Goal: Task Accomplishment & Management: Use online tool/utility

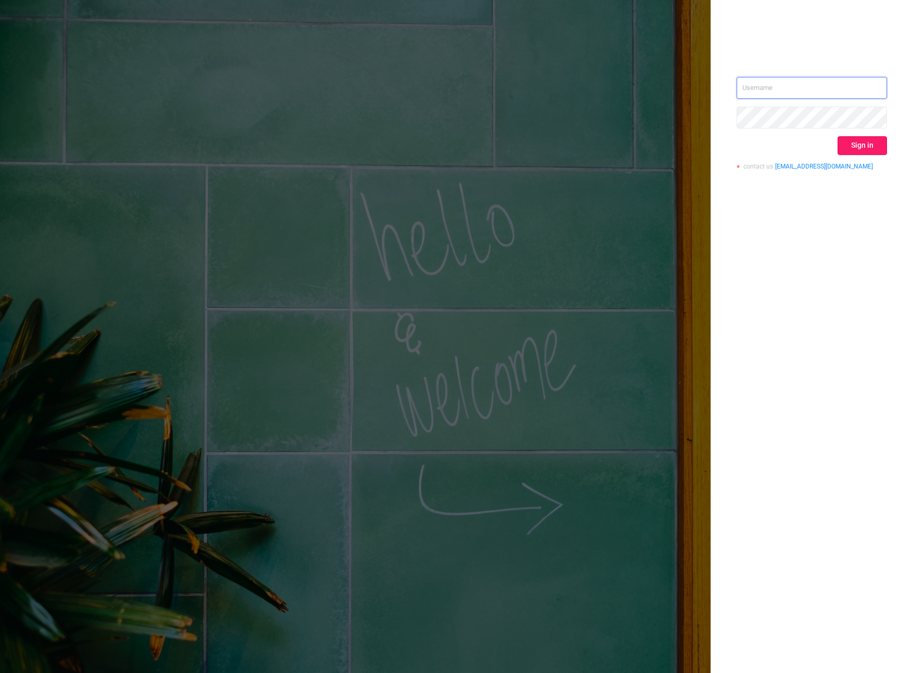
type input "[PERSON_NAME][EMAIL_ADDRESS][DOMAIN_NAME]"
click at [864, 147] on button "Sign in" at bounding box center [861, 145] width 49 height 19
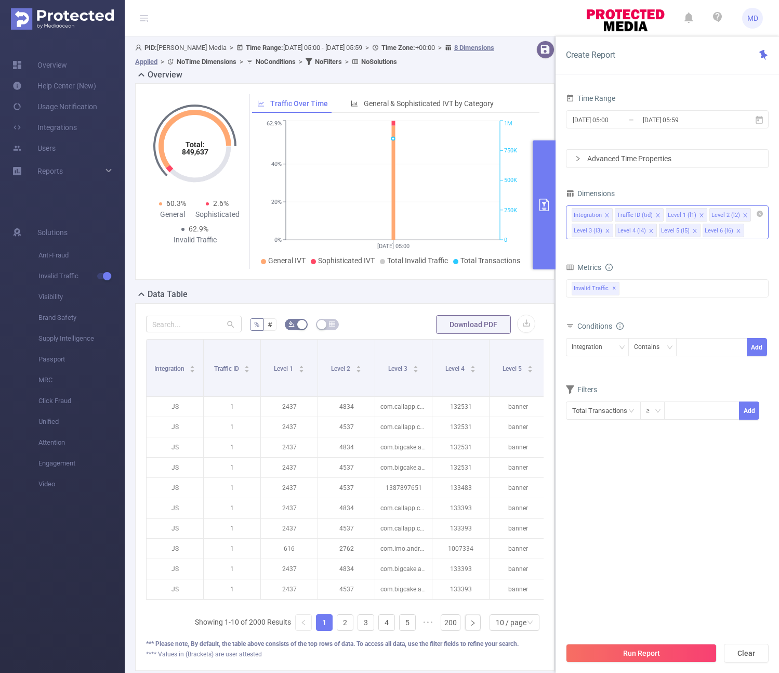
click at [607, 217] on icon "icon: close" at bounding box center [607, 215] width 5 height 5
click at [594, 346] on div "Traffic ID (tid)" at bounding box center [594, 347] width 45 height 17
click at [594, 371] on li "Traffic ID (tid)" at bounding box center [597, 368] width 63 height 17
click at [698, 352] on div at bounding box center [712, 347] width 60 height 17
type input "1"
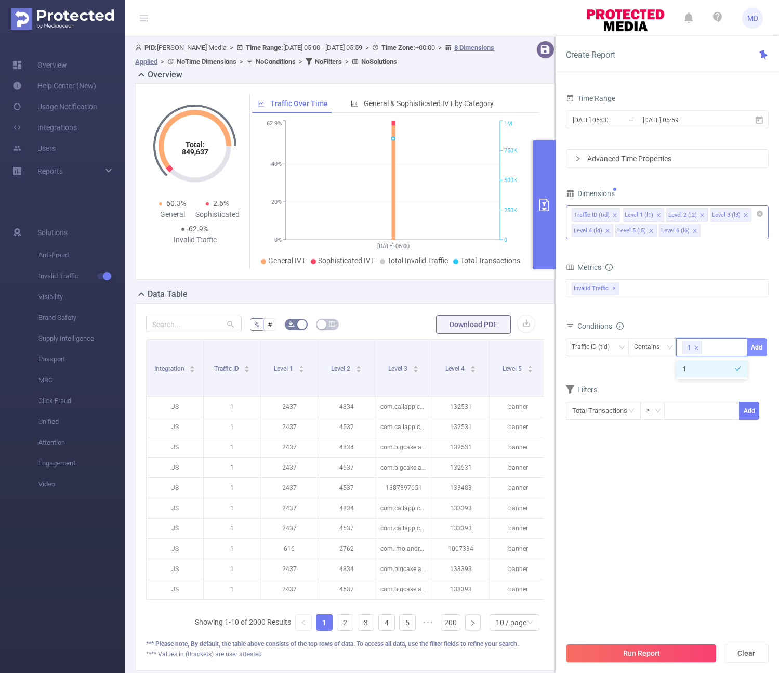
click at [760, 344] on button "Add" at bounding box center [757, 347] width 20 height 18
click at [700, 214] on icon "icon: close" at bounding box center [702, 215] width 5 height 5
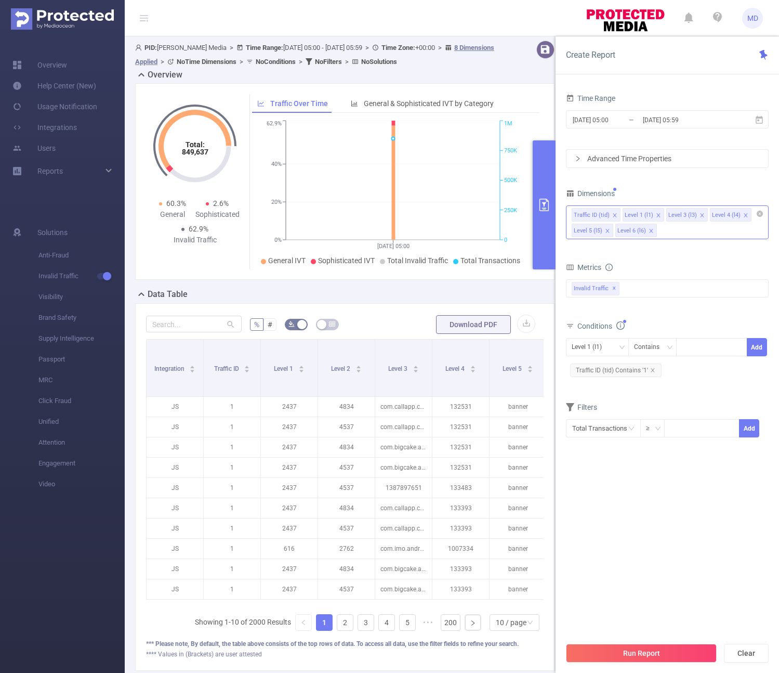
click at [656, 215] on icon "icon: close" at bounding box center [658, 215] width 5 height 5
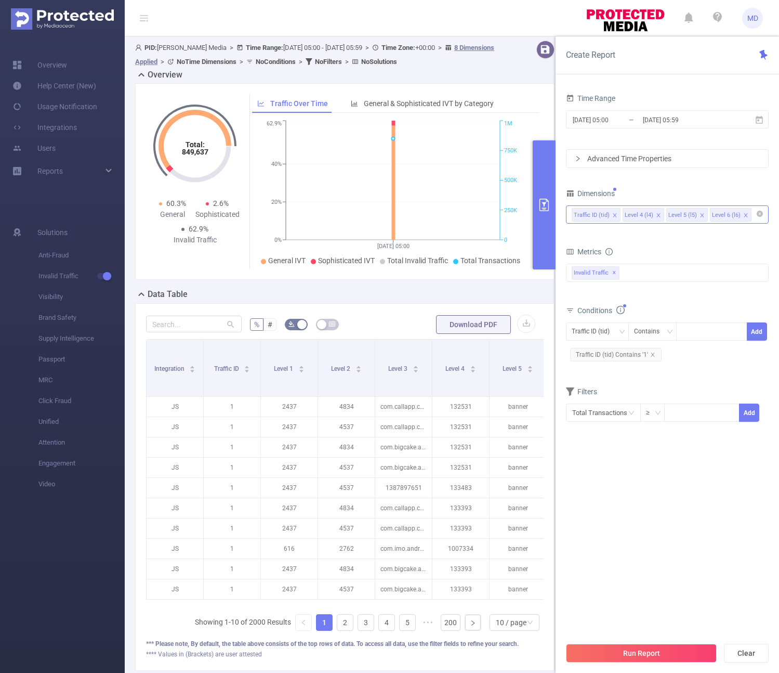
click at [657, 218] on span at bounding box center [658, 215] width 5 height 11
click at [656, 217] on icon "icon: close" at bounding box center [658, 215] width 5 height 5
click at [657, 215] on icon "icon: close" at bounding box center [659, 215] width 4 height 4
click at [582, 331] on div "Traffic ID (tid)" at bounding box center [594, 331] width 45 height 17
click at [653, 217] on div "Traffic ID (tid)" at bounding box center [667, 214] width 191 height 17
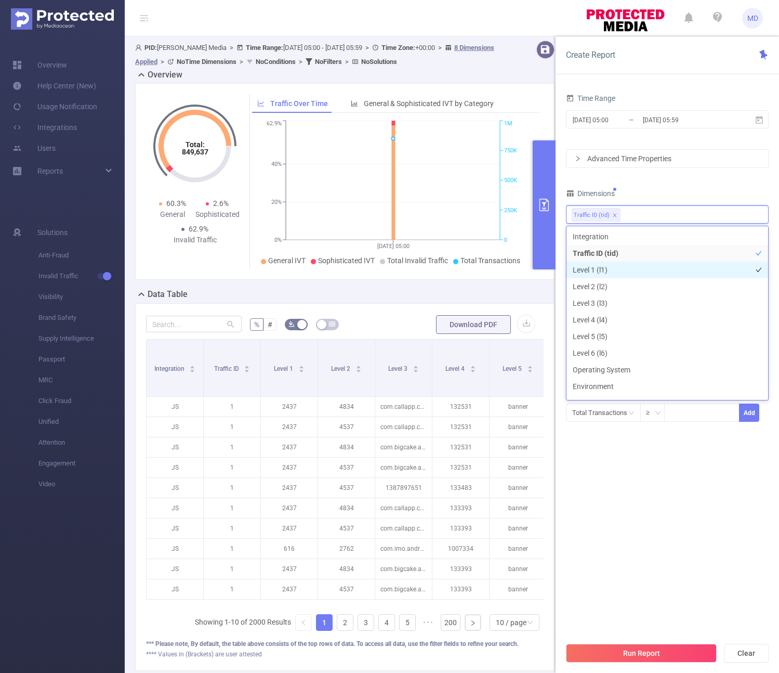
click at [639, 264] on li "Level 1 (l1)" at bounding box center [668, 270] width 202 height 17
click at [692, 196] on div "Dimensions" at bounding box center [667, 194] width 203 height 17
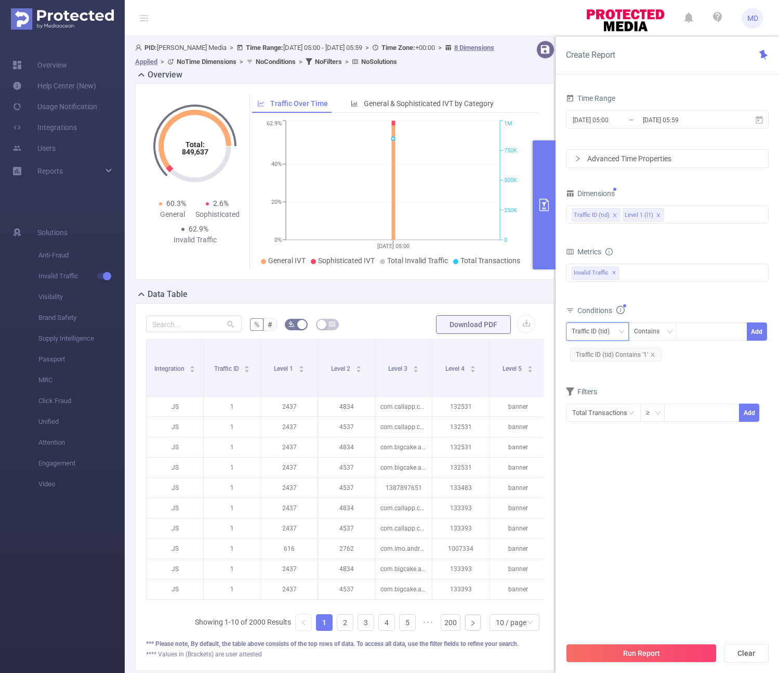
click at [614, 329] on div "Traffic ID (tid)" at bounding box center [594, 331] width 45 height 17
click at [602, 374] on li "Level 1 (l1)" at bounding box center [597, 369] width 63 height 17
click at [692, 329] on div at bounding box center [712, 331] width 60 height 17
type input "616"
type input "618"
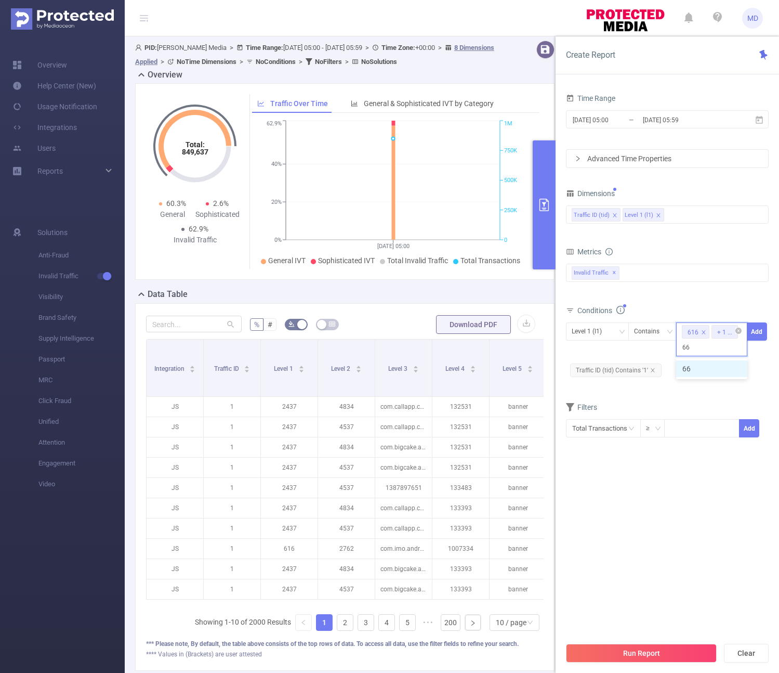
type input "662"
type input "1759"
type input "1760"
type input "1761"
type input "1951"
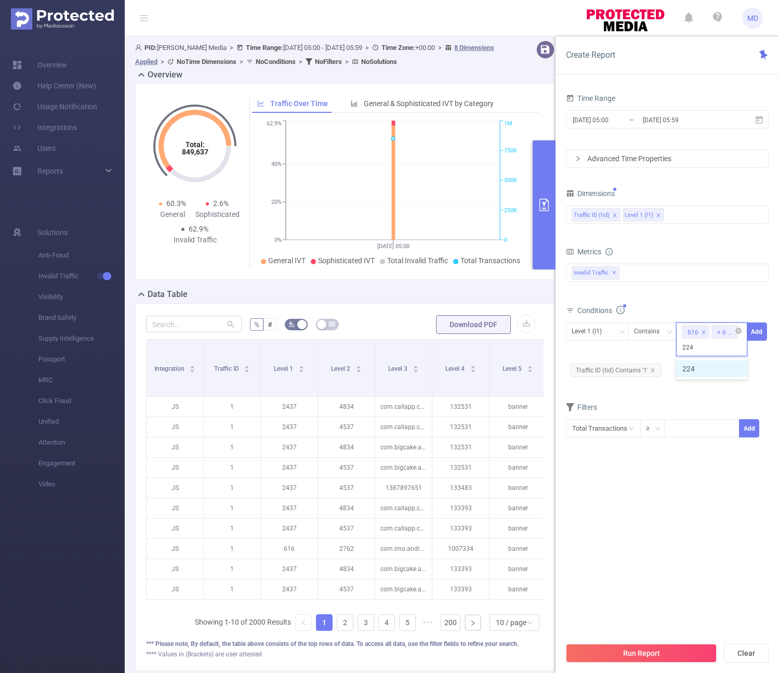
type input "2248"
click at [762, 330] on button "Add" at bounding box center [757, 331] width 20 height 18
click at [680, 120] on input "[DATE] 05:59" at bounding box center [684, 120] width 84 height 14
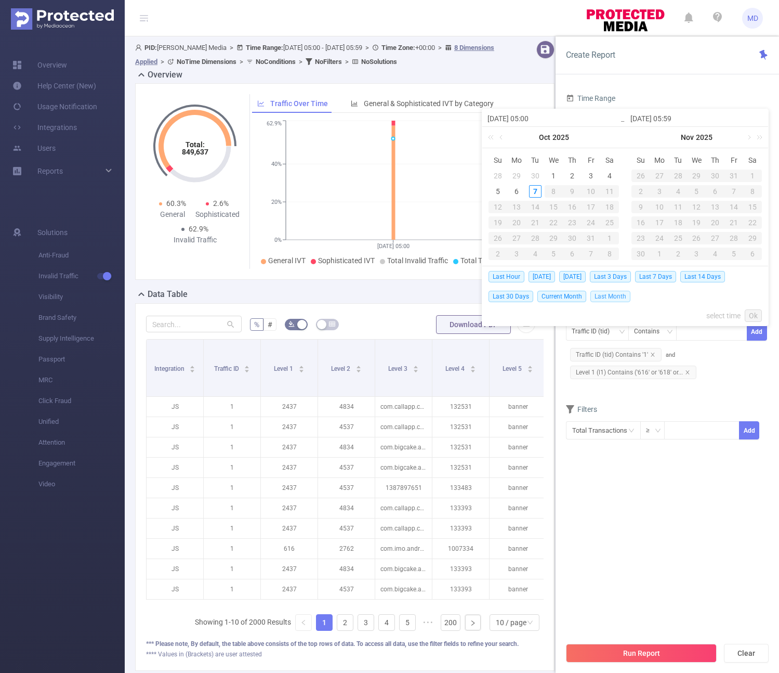
click at [612, 297] on span "Last Month" at bounding box center [611, 296] width 40 height 11
type input "[DATE] 00:00"
type input "[DATE] 23:59"
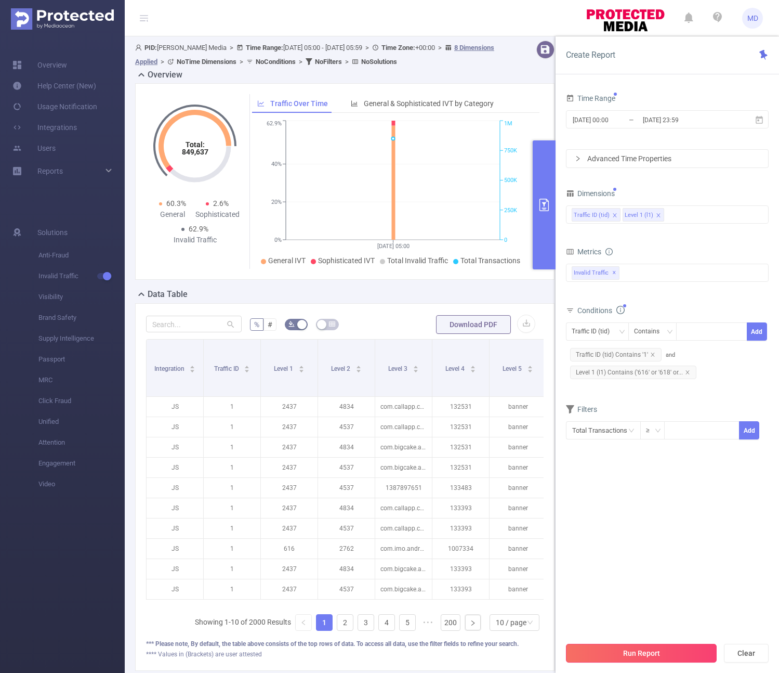
click at [632, 657] on button "Run Report" at bounding box center [641, 653] width 151 height 19
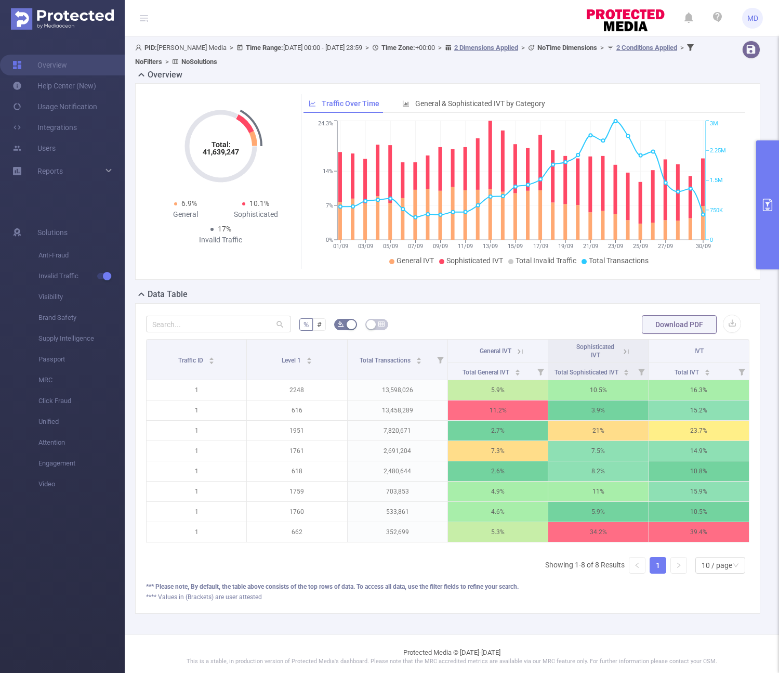
click at [768, 254] on button "primary" at bounding box center [768, 204] width 23 height 129
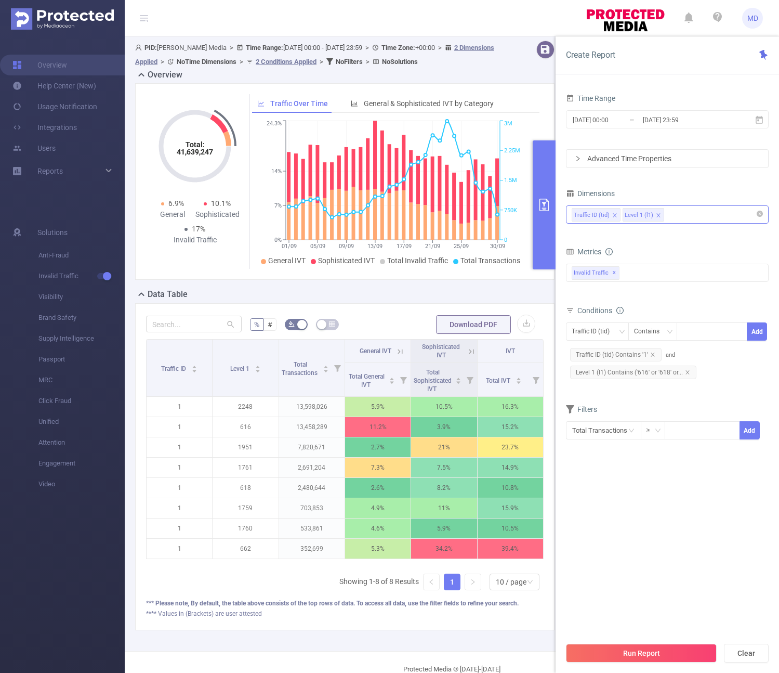
click at [701, 217] on div "Traffic ID (tid) Level 1 (l1)" at bounding box center [667, 214] width 191 height 17
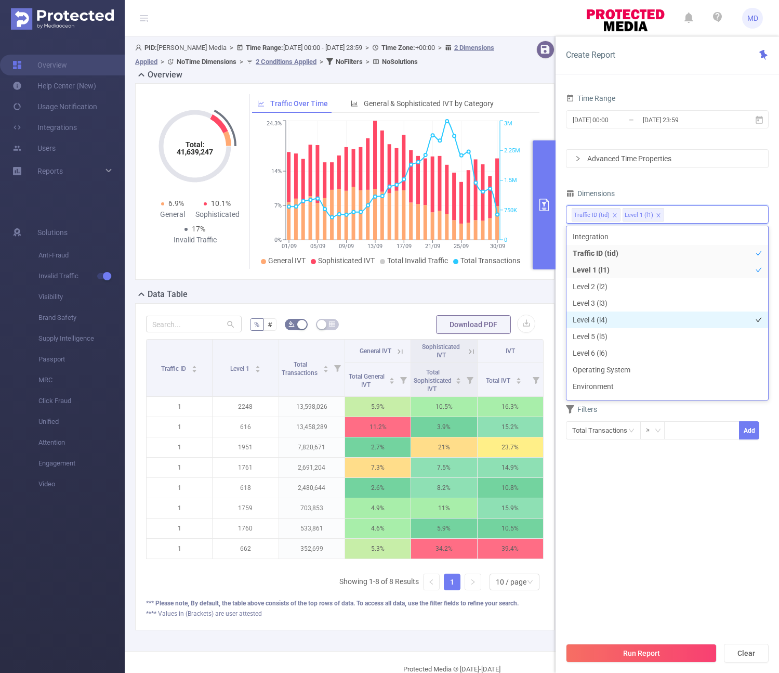
click at [649, 318] on li "Level 4 (l4)" at bounding box center [668, 319] width 202 height 17
click at [653, 527] on section "Time Range [DATE] 00:00 _ [DATE] 23:59 Advanced Time Properties Dimensions Traf…" at bounding box center [667, 363] width 203 height 545
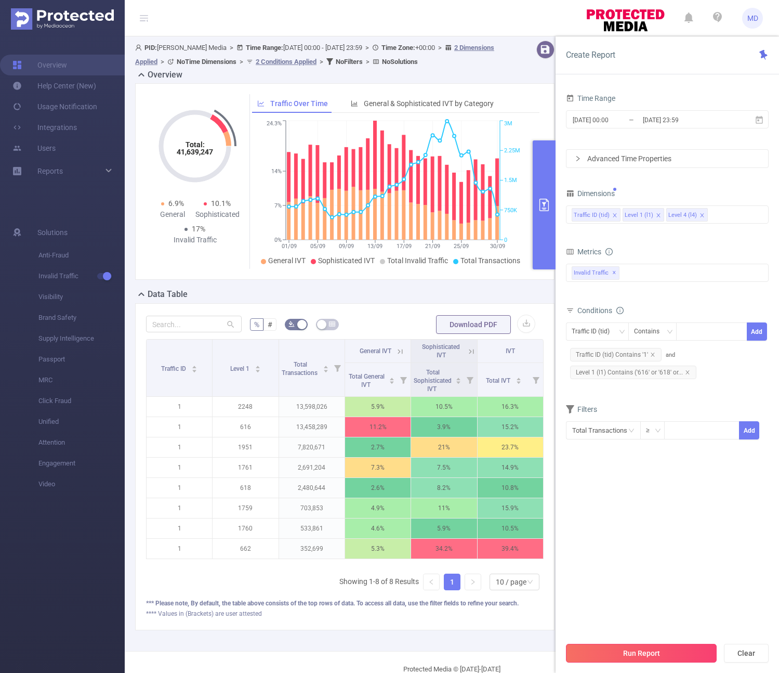
click at [650, 650] on button "Run Report" at bounding box center [641, 653] width 151 height 19
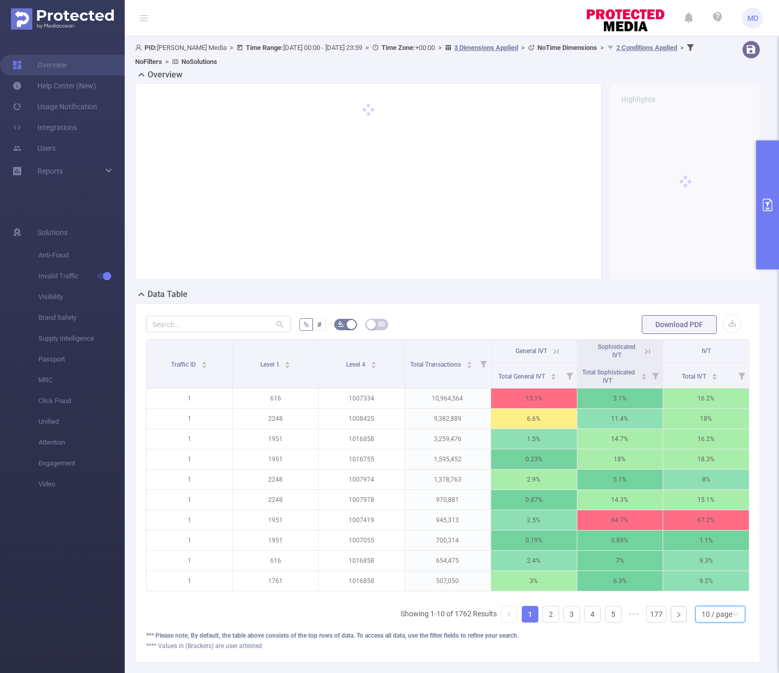
click at [707, 622] on div "10 / page" at bounding box center [717, 614] width 31 height 16
click at [708, 610] on li "50 / page" at bounding box center [712, 603] width 50 height 17
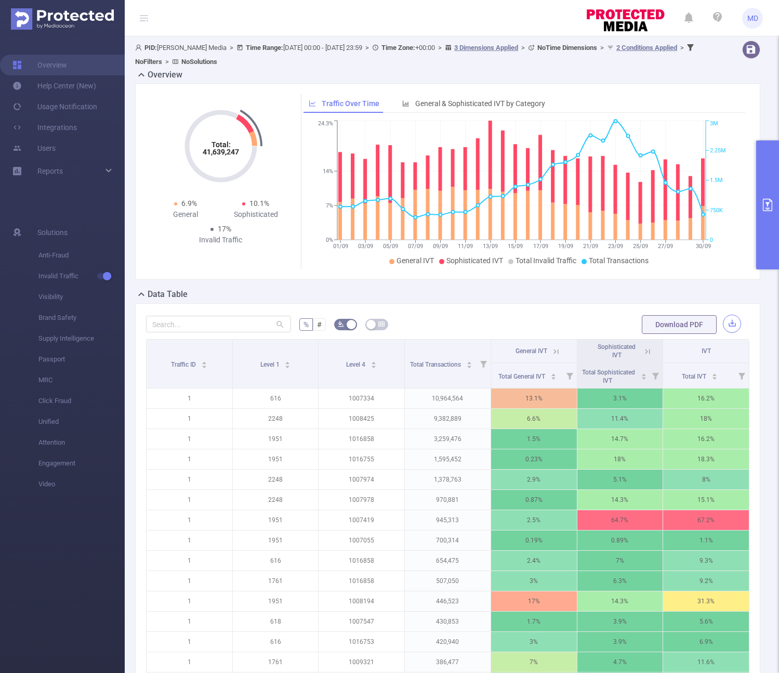
click at [731, 327] on button "button" at bounding box center [732, 324] width 18 height 18
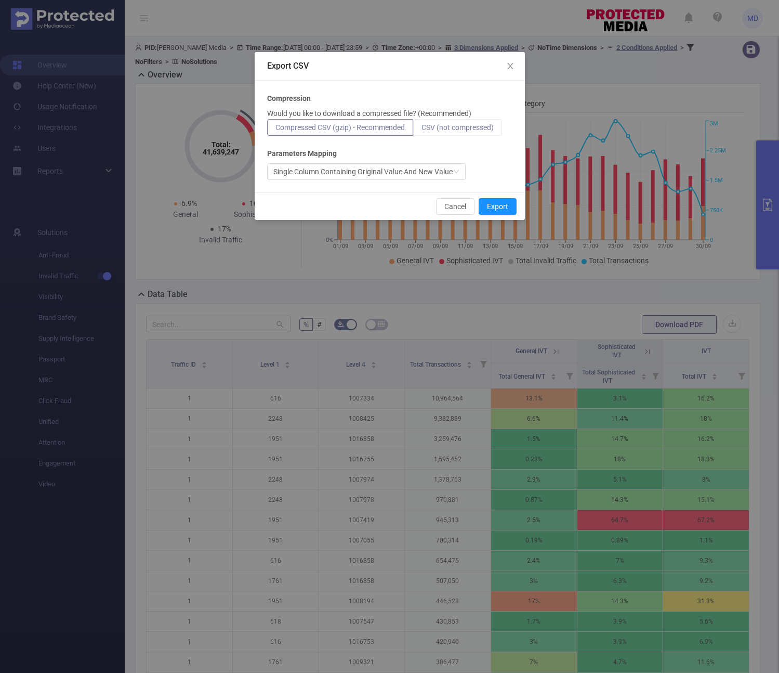
click at [436, 127] on span "CSV (not compressed)" at bounding box center [458, 127] width 72 height 8
click at [422, 130] on input "CSV (not compressed)" at bounding box center [422, 130] width 0 height 0
click at [491, 203] on button "Export" at bounding box center [498, 206] width 38 height 17
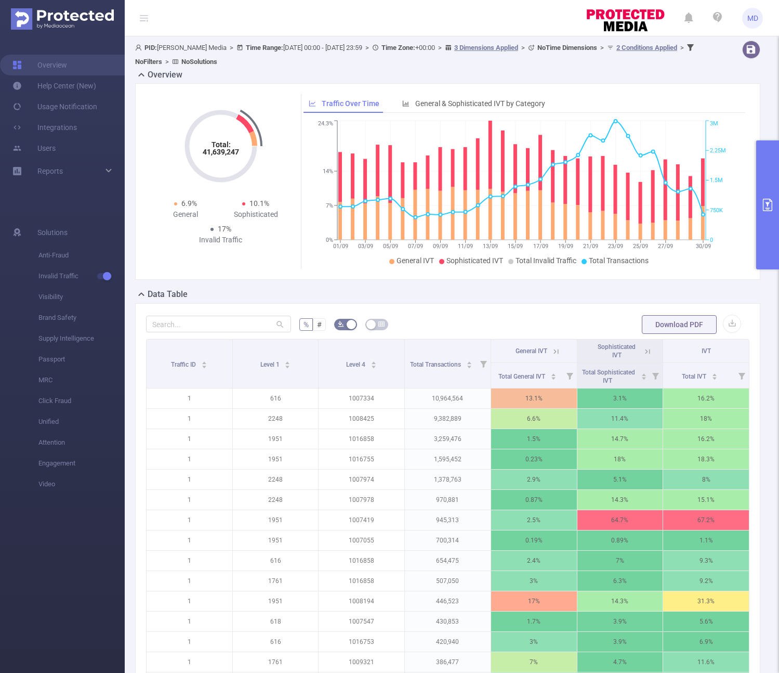
click at [767, 200] on icon "primary" at bounding box center [768, 205] width 12 height 12
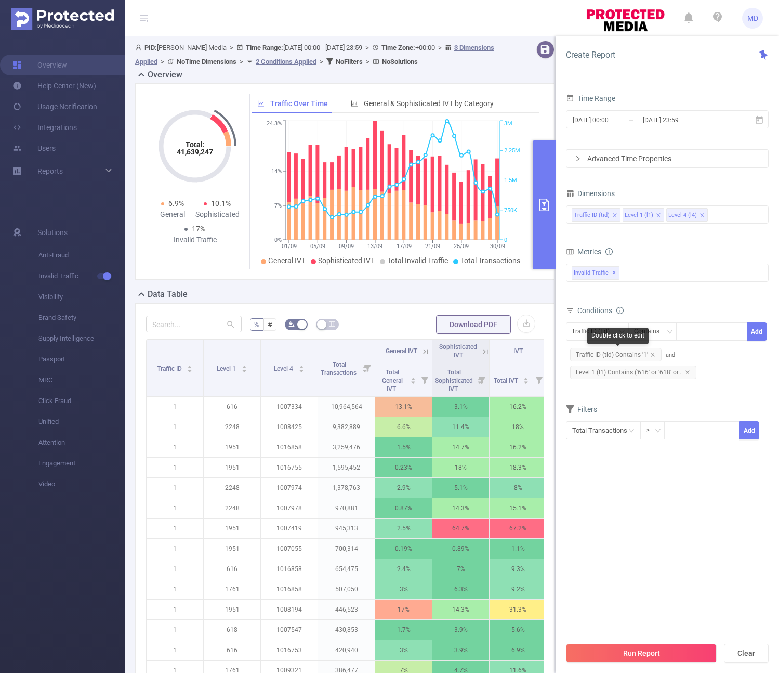
click at [657, 357] on span "Traffic ID (tid) Contains '1'" at bounding box center [616, 355] width 92 height 14
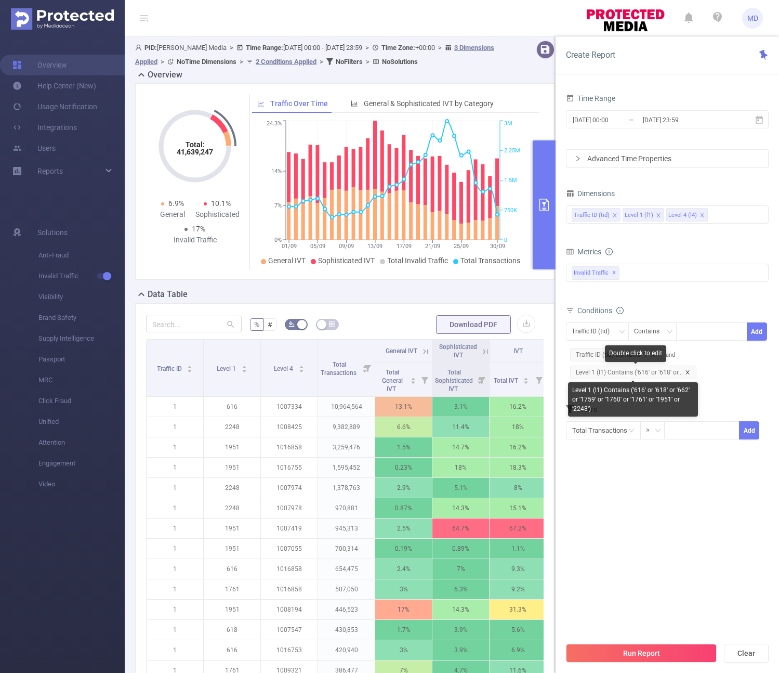
click at [687, 372] on icon "icon: close" at bounding box center [688, 372] width 4 height 4
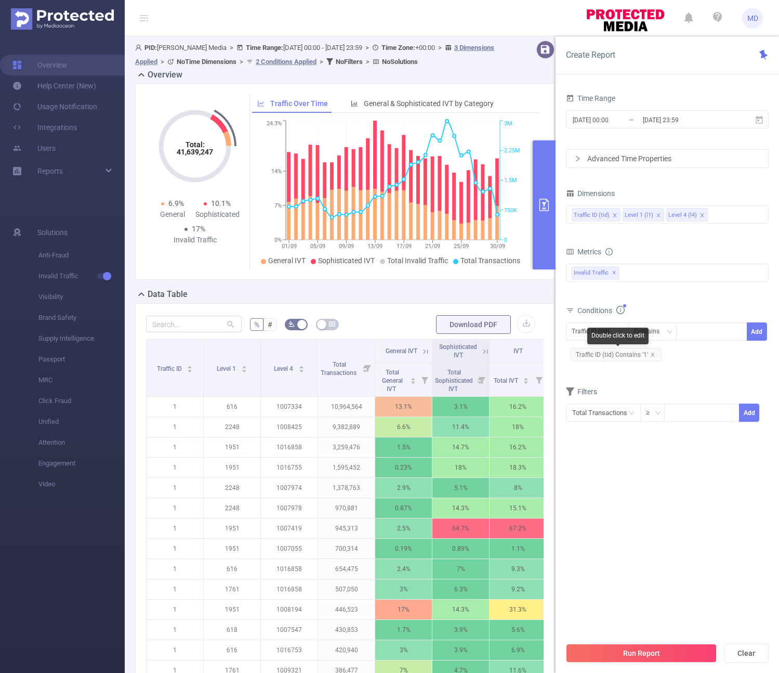
click at [655, 355] on span "Traffic ID (tid) Contains '1'" at bounding box center [616, 355] width 92 height 14
click at [650, 352] on icon "icon: close" at bounding box center [652, 354] width 5 height 5
click at [598, 329] on div "Traffic ID (tid)" at bounding box center [594, 331] width 45 height 17
click at [607, 357] on li "Traffic ID (tid)" at bounding box center [597, 353] width 63 height 17
click at [715, 334] on div at bounding box center [712, 331] width 60 height 17
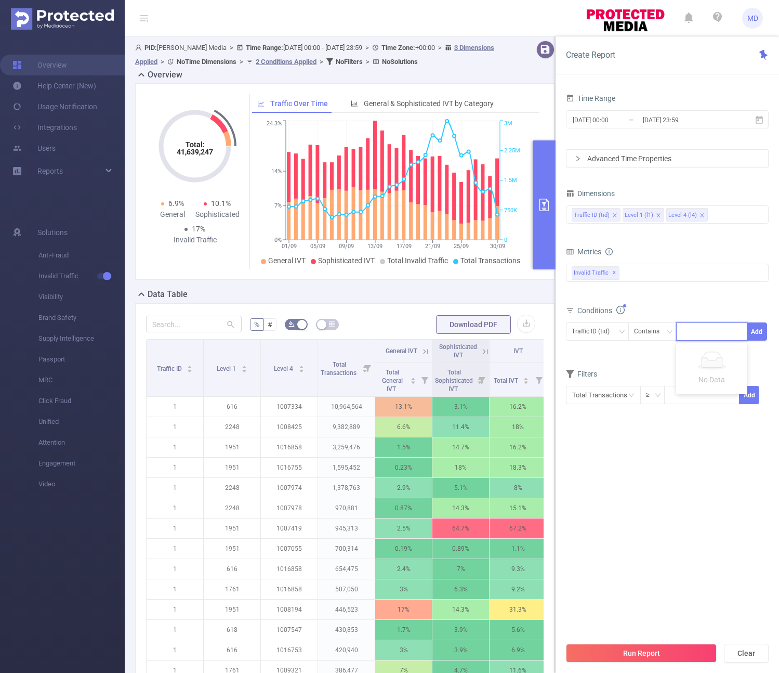
type input "6"
click at [756, 329] on button "Add" at bounding box center [757, 331] width 20 height 18
click at [609, 329] on div "Level 1 (l1)" at bounding box center [590, 331] width 37 height 17
click at [606, 366] on li "Level 1 (l1)" at bounding box center [597, 369] width 63 height 17
click at [682, 334] on input at bounding box center [684, 332] width 5 height 14
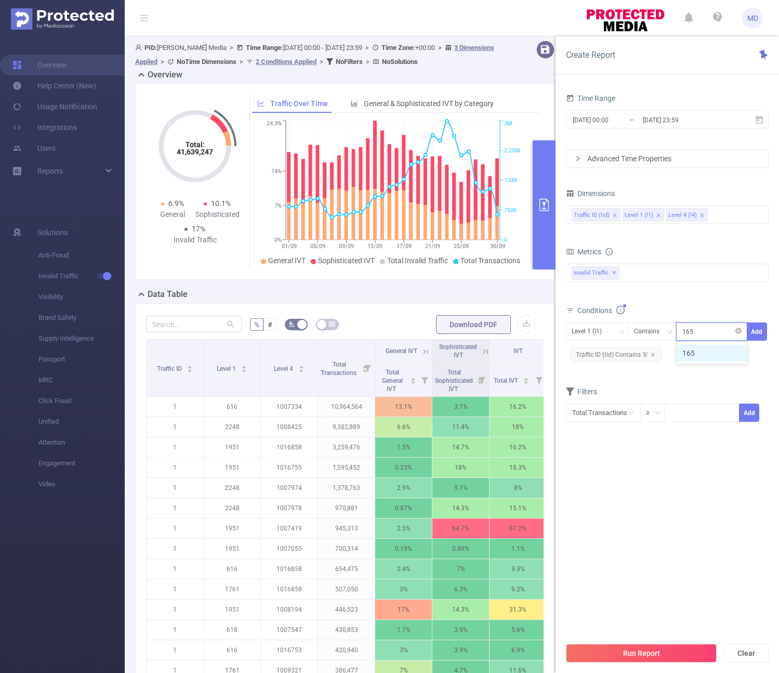
type input "1657"
type input "1663"
type input "1659"
type input "1661"
type input "1667"
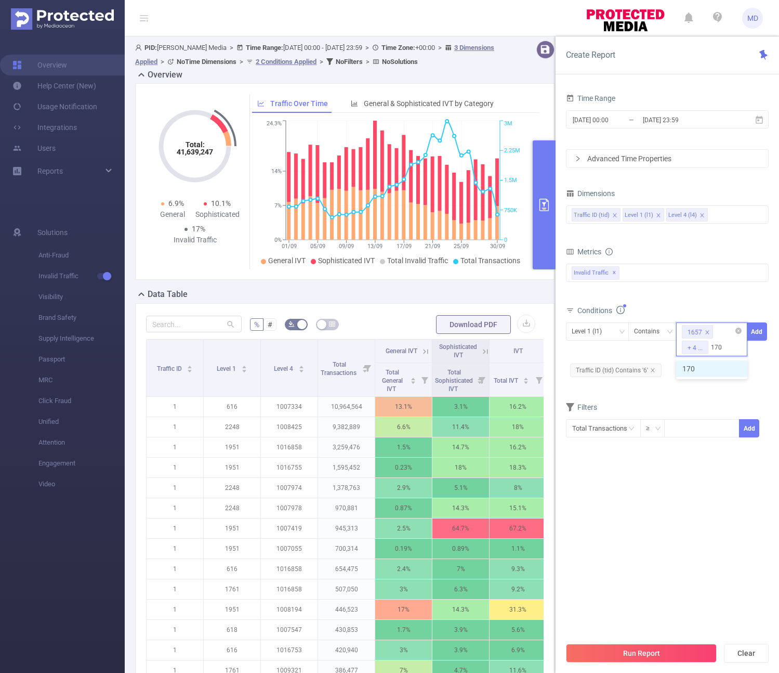
type input "1709"
type input "1665"
click at [765, 328] on button "Add" at bounding box center [757, 331] width 20 height 18
click at [658, 644] on button "Run Report" at bounding box center [641, 653] width 151 height 19
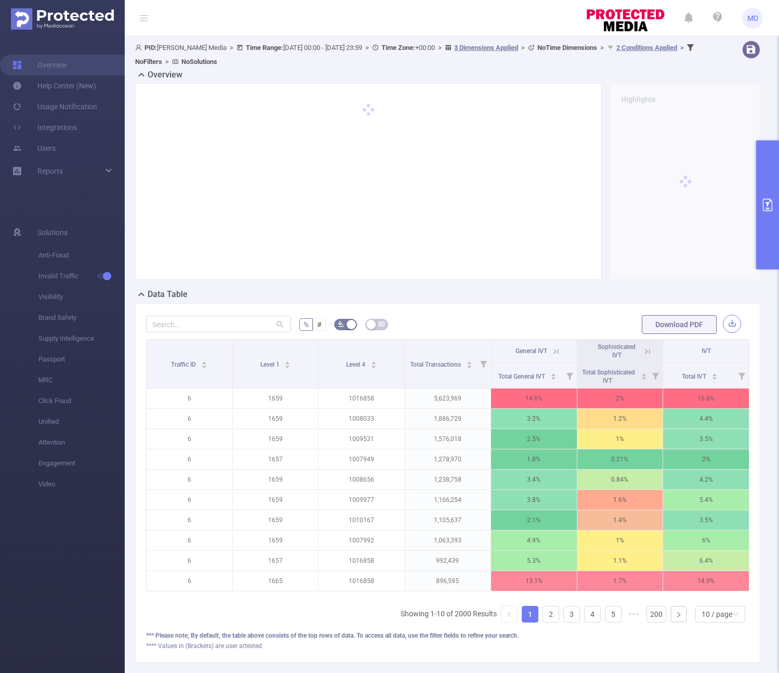
click at [724, 320] on button "button" at bounding box center [732, 324] width 18 height 18
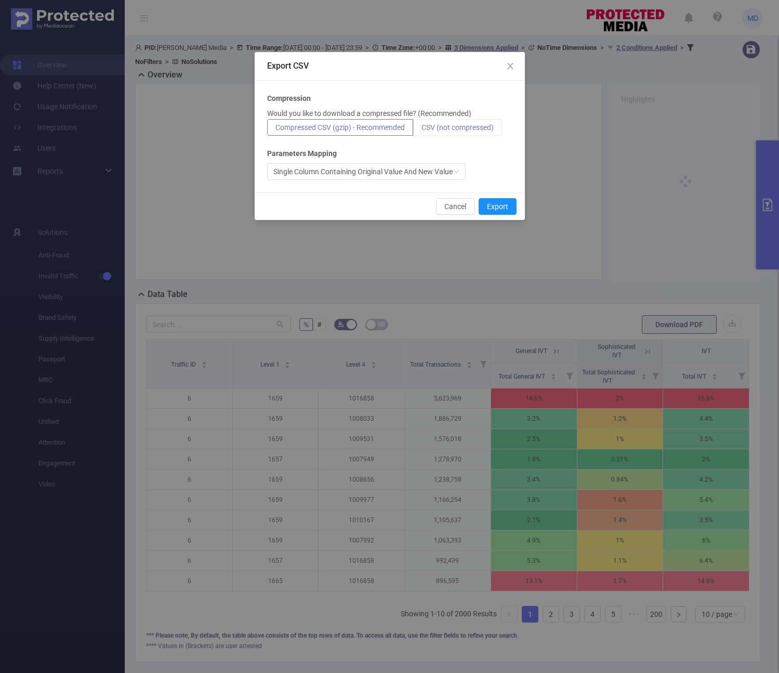
click at [474, 131] on span "CSV (not compressed)" at bounding box center [458, 127] width 72 height 8
click at [422, 130] on input "CSV (not compressed)" at bounding box center [422, 130] width 0 height 0
click at [498, 208] on button "Export" at bounding box center [498, 206] width 38 height 17
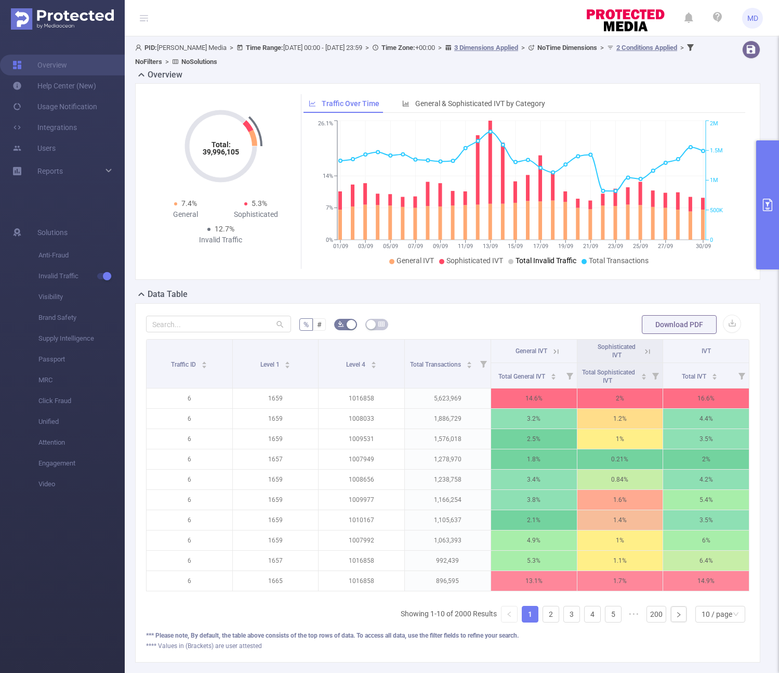
click at [768, 216] on button "primary" at bounding box center [768, 204] width 23 height 129
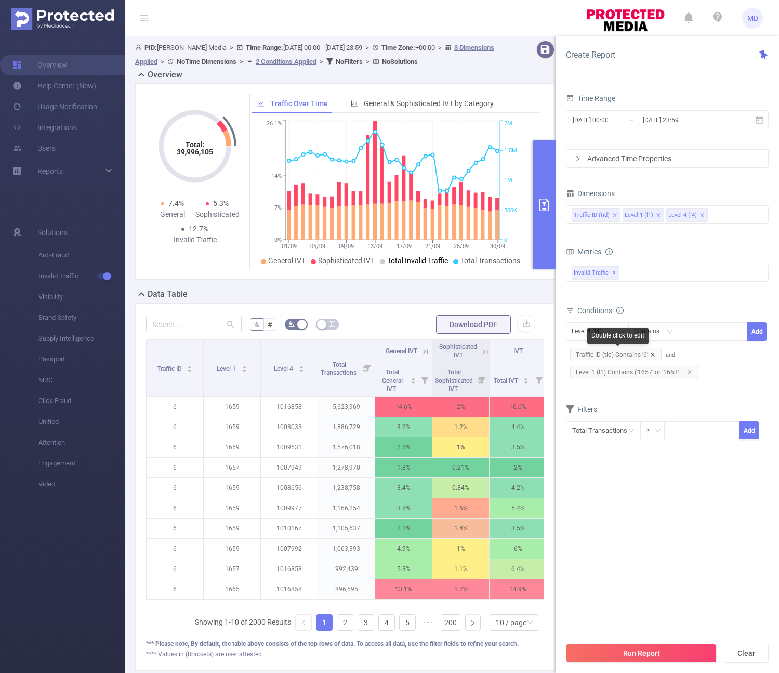
click at [653, 352] on icon "icon: close" at bounding box center [652, 354] width 5 height 5
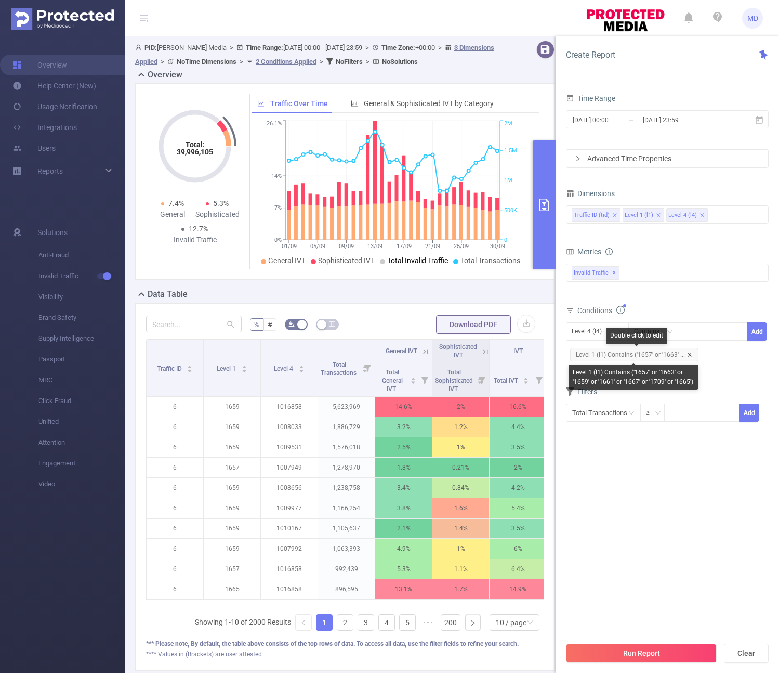
click at [690, 353] on icon "icon: close" at bounding box center [689, 354] width 5 height 5
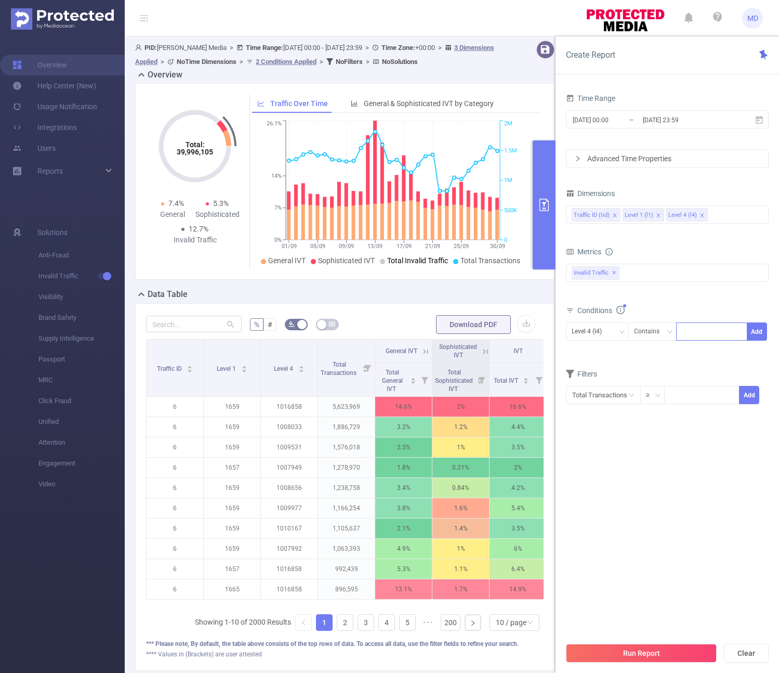
click at [723, 340] on div at bounding box center [711, 331] width 71 height 18
click at [722, 339] on div at bounding box center [712, 331] width 60 height 17
paste input "1016934"
type input "1016934"
paste input "1007419"
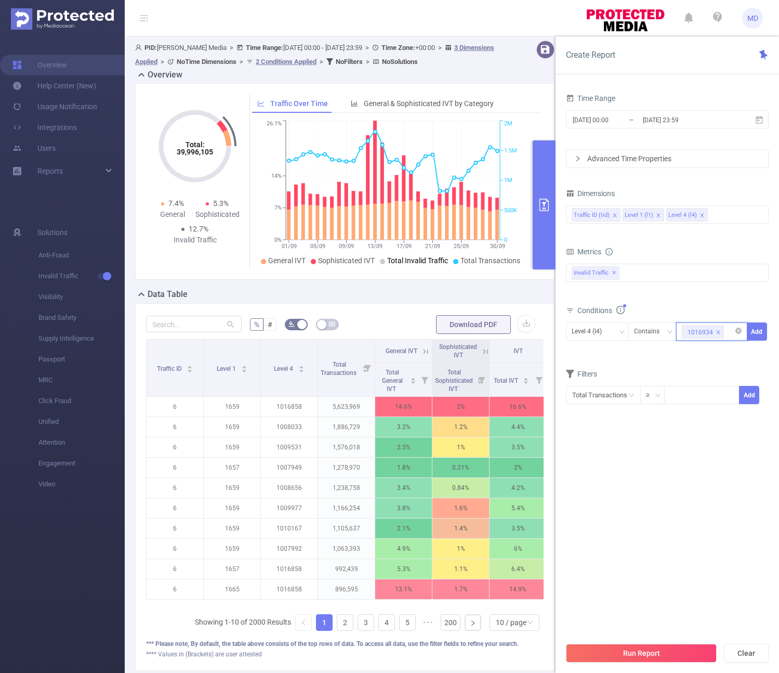
type input "1007419"
paste input "1007311"
type input "1007311"
paste input "1008770"
type input "1008770"
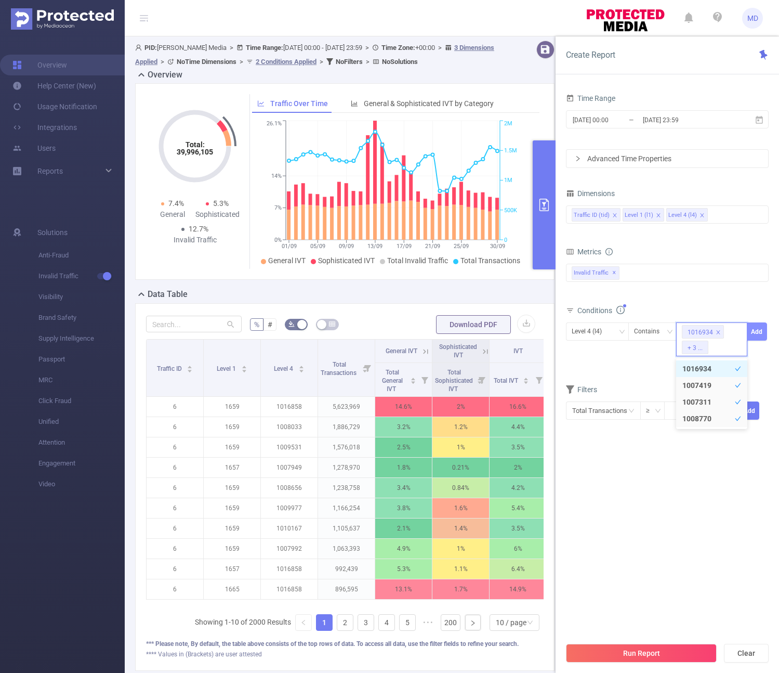
click at [756, 337] on button "Add" at bounding box center [757, 331] width 20 height 18
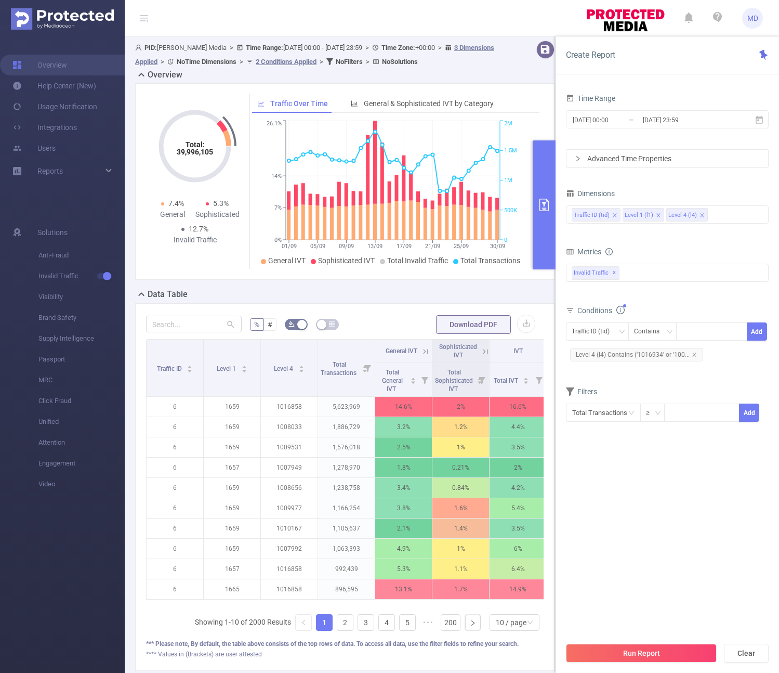
click at [658, 215] on icon "icon: close" at bounding box center [658, 215] width 5 height 5
click at [615, 216] on icon "icon: close" at bounding box center [615, 215] width 4 height 4
click at [634, 659] on button "Run Report" at bounding box center [641, 653] width 151 height 19
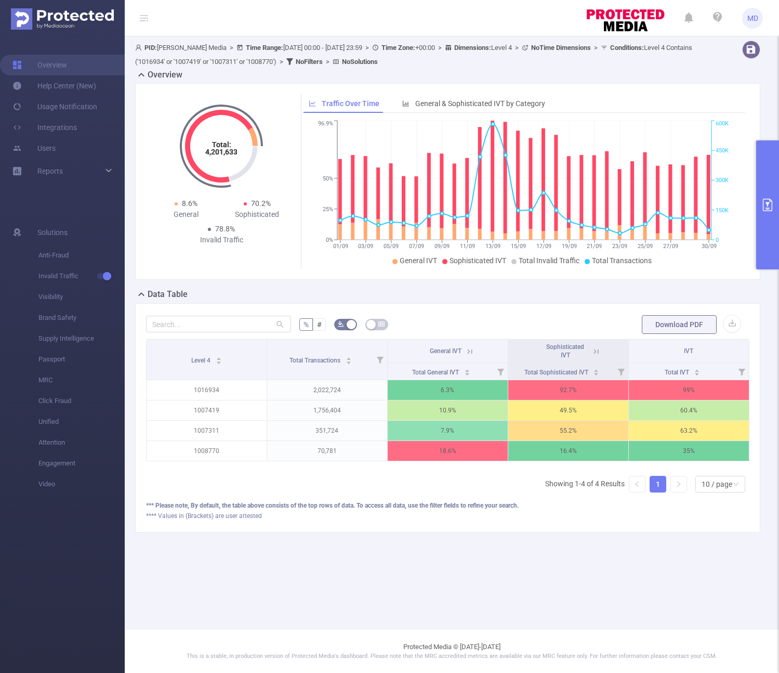
click at [766, 226] on button "primary" at bounding box center [768, 204] width 23 height 129
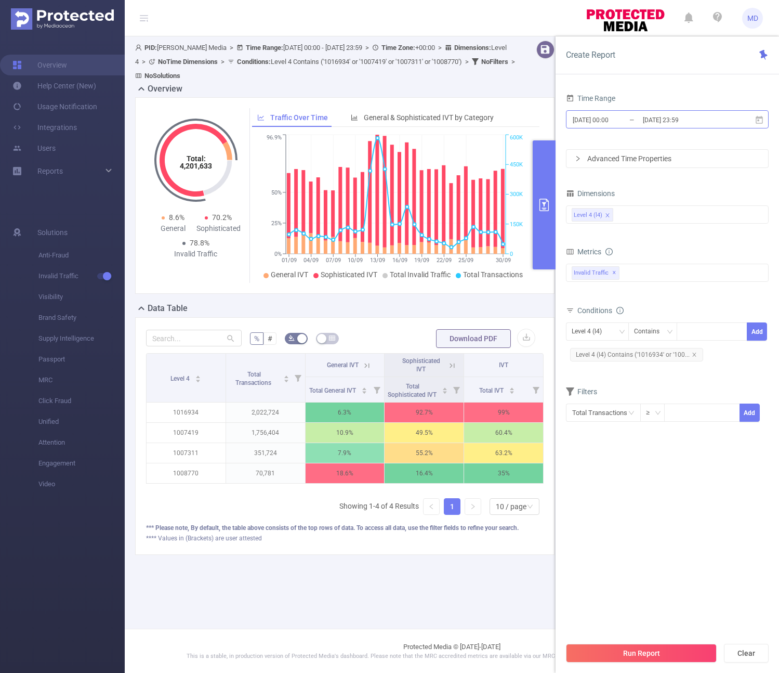
click at [635, 119] on input "[DATE] 00:00" at bounding box center [614, 120] width 84 height 14
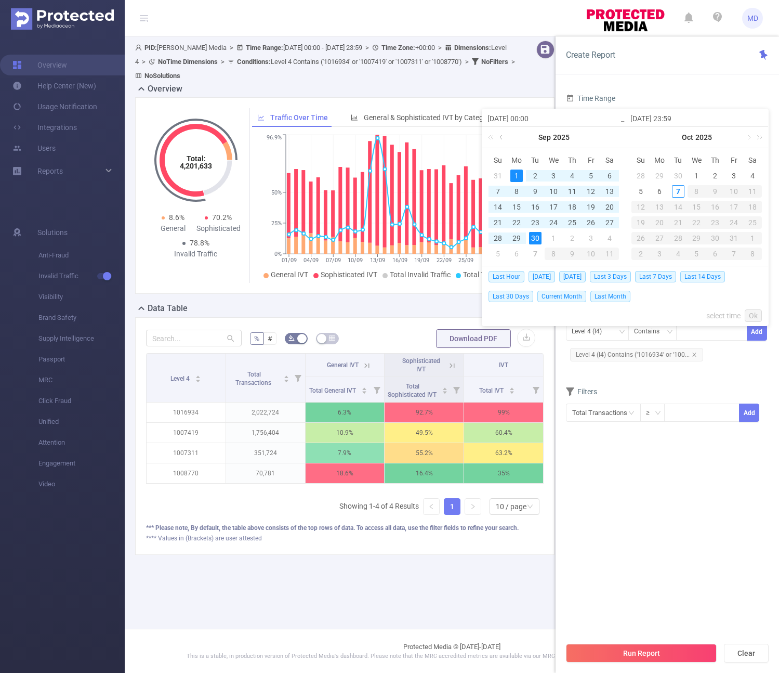
click at [504, 138] on link at bounding box center [502, 137] width 9 height 21
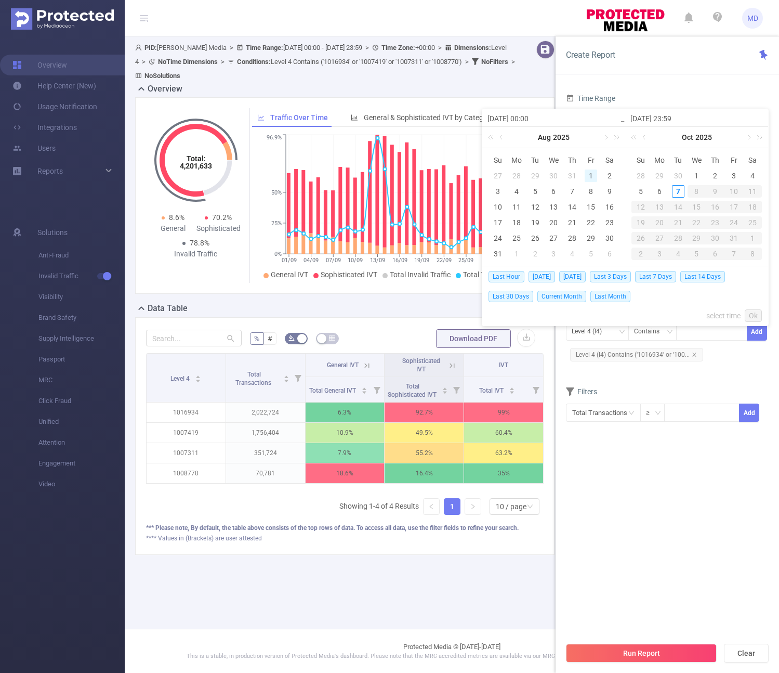
click at [589, 173] on div "1" at bounding box center [591, 176] width 12 height 12
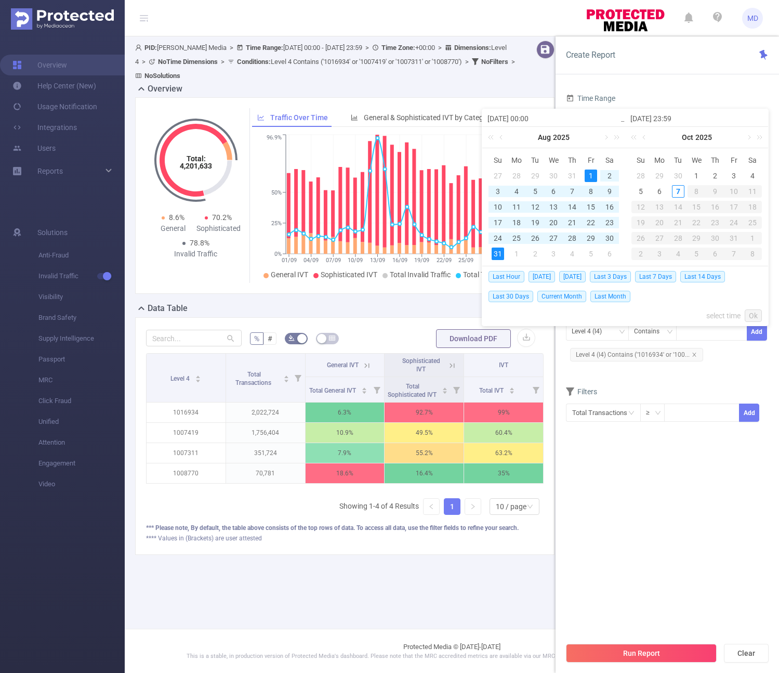
click at [496, 255] on div "31" at bounding box center [498, 254] width 12 height 12
type input "[DATE] 00:00"
type input "[DATE] 23:59"
type input "[DATE] 00:00"
type input "[DATE] 23:59"
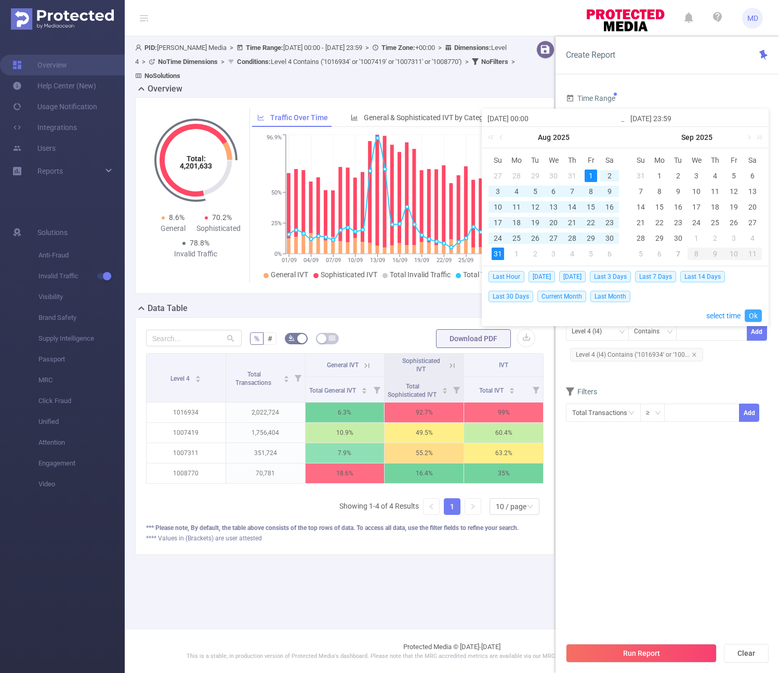
click at [754, 316] on link "Ok" at bounding box center [753, 315] width 17 height 12
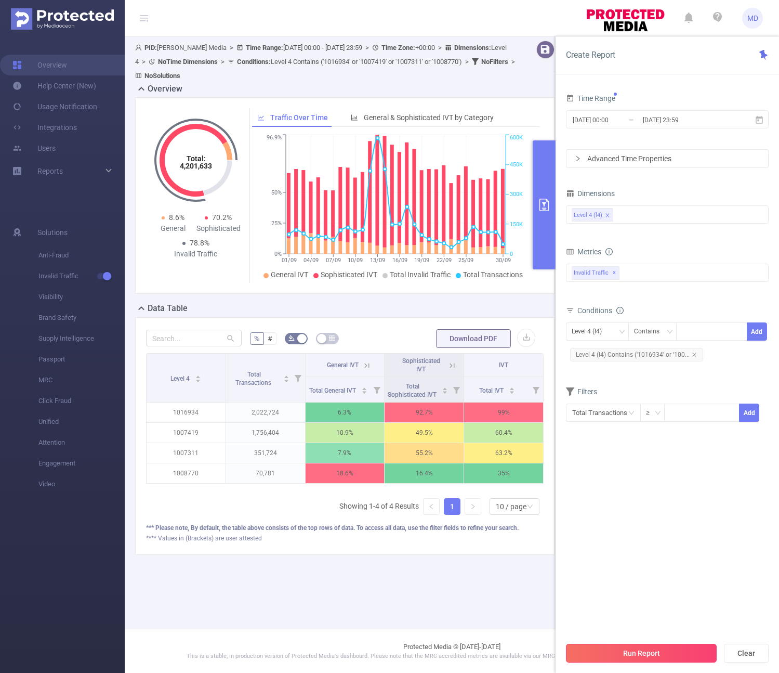
click at [613, 651] on button "Run Report" at bounding box center [641, 653] width 151 height 19
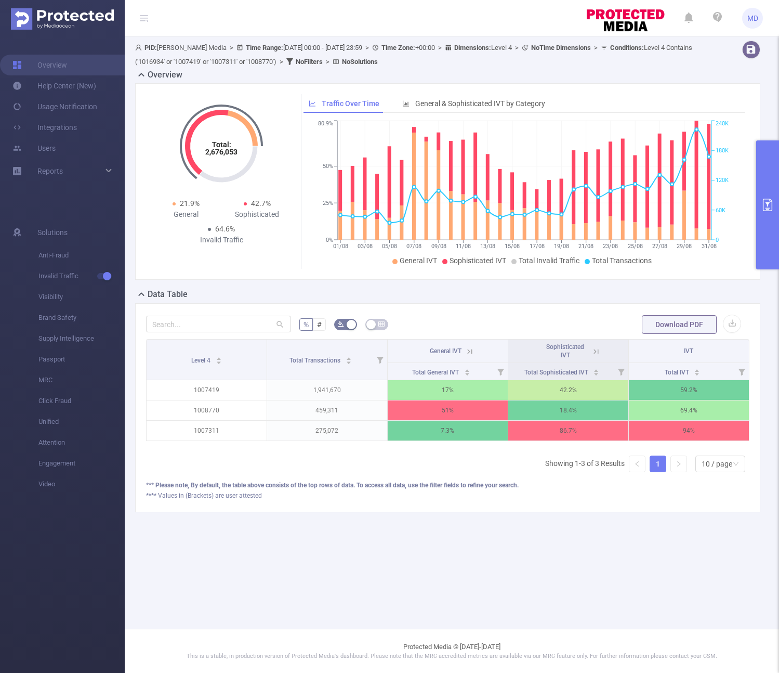
click at [765, 247] on button "primary" at bounding box center [768, 204] width 23 height 129
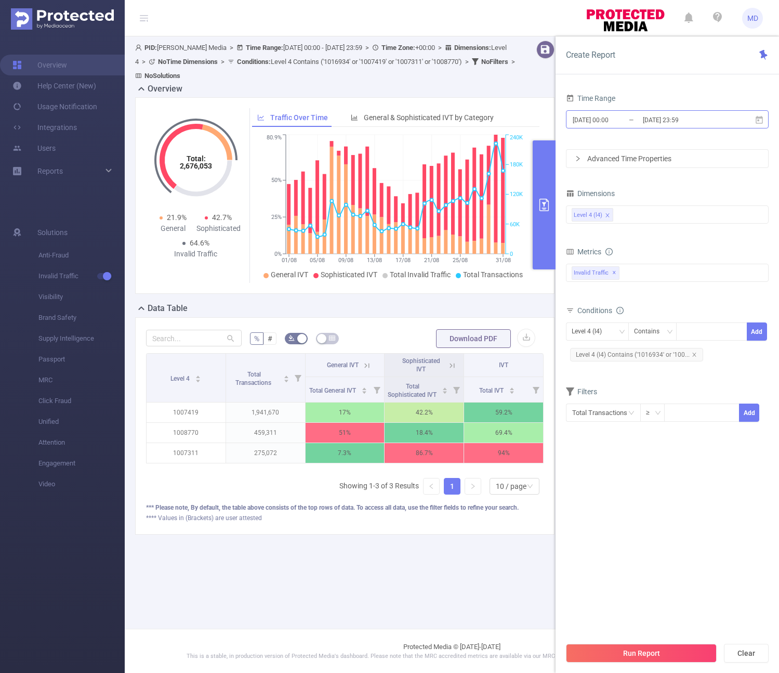
click at [665, 116] on input "[DATE] 23:59" at bounding box center [684, 120] width 84 height 14
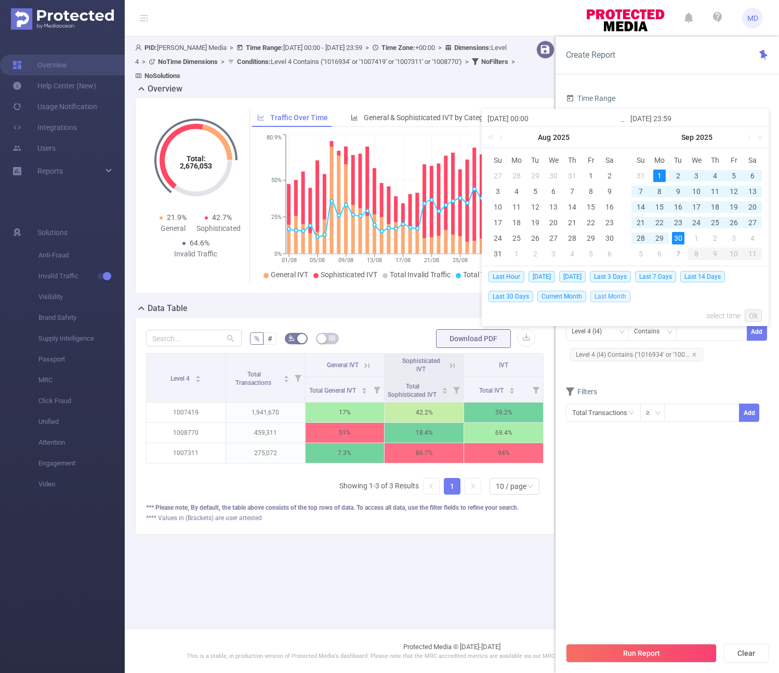
click at [601, 294] on span "Last Month" at bounding box center [611, 296] width 40 height 11
type input "[DATE] 00:00"
type input "[DATE] 23:59"
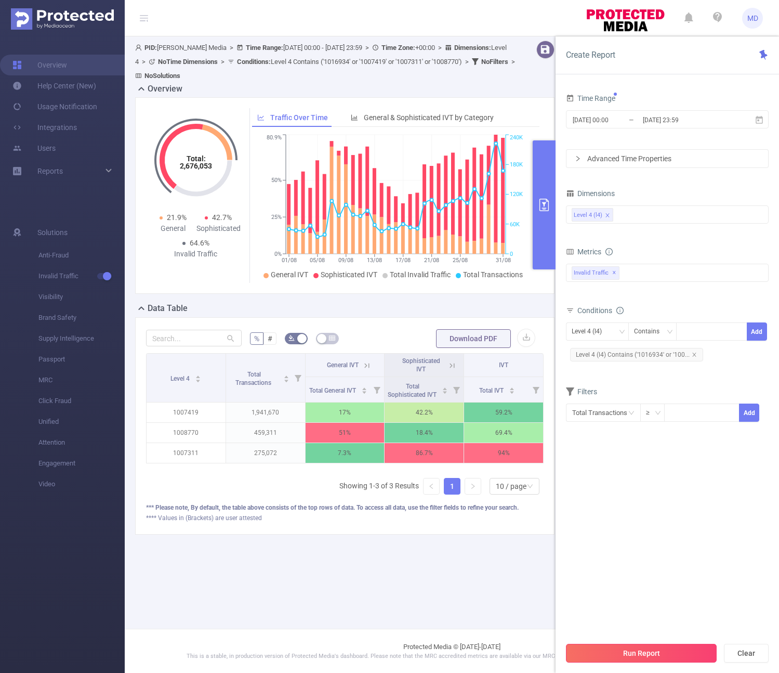
click at [621, 654] on button "Run Report" at bounding box center [641, 653] width 151 height 19
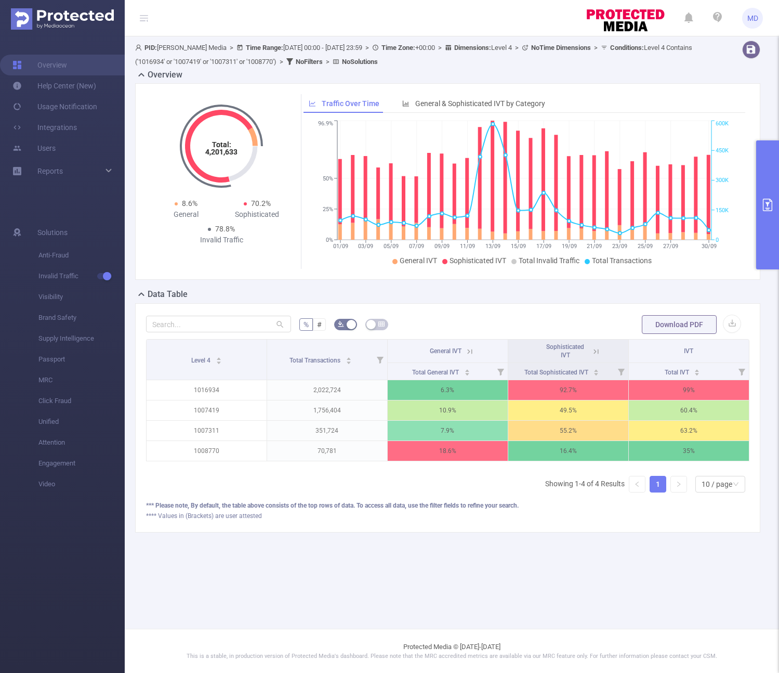
click at [766, 219] on button "primary" at bounding box center [768, 204] width 23 height 129
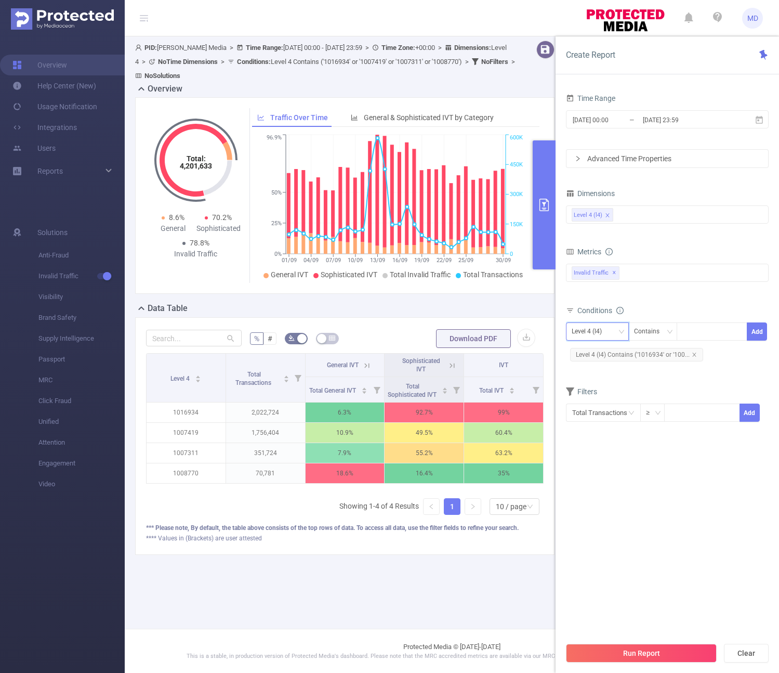
click at [607, 336] on div "Level 4 (l4)" at bounding box center [590, 331] width 37 height 17
click at [654, 267] on div "Invalid Traffic ✕" at bounding box center [667, 273] width 203 height 18
click at [646, 234] on form "Dimensions Level 4 (l4) Metrics bp_total brand-safety brand_is_solution bp_adul…" at bounding box center [667, 310] width 203 height 249
click at [640, 278] on div "Invalid Traffic ✕ Anti-Fraud Invalid Traffic" at bounding box center [667, 273] width 203 height 18
click at [640, 278] on span "Anti-Fraud" at bounding box center [679, 277] width 178 height 14
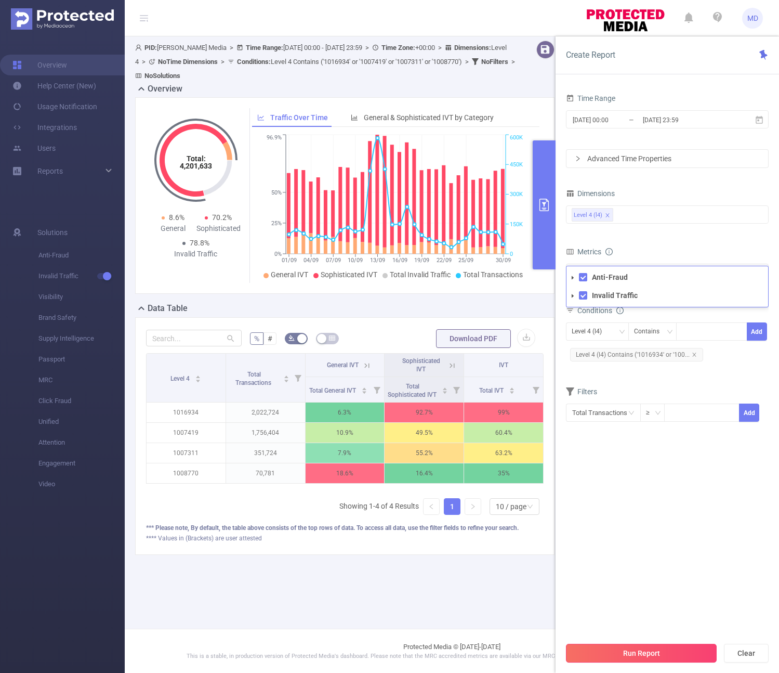
click at [609, 649] on button "Run Report" at bounding box center [641, 653] width 151 height 19
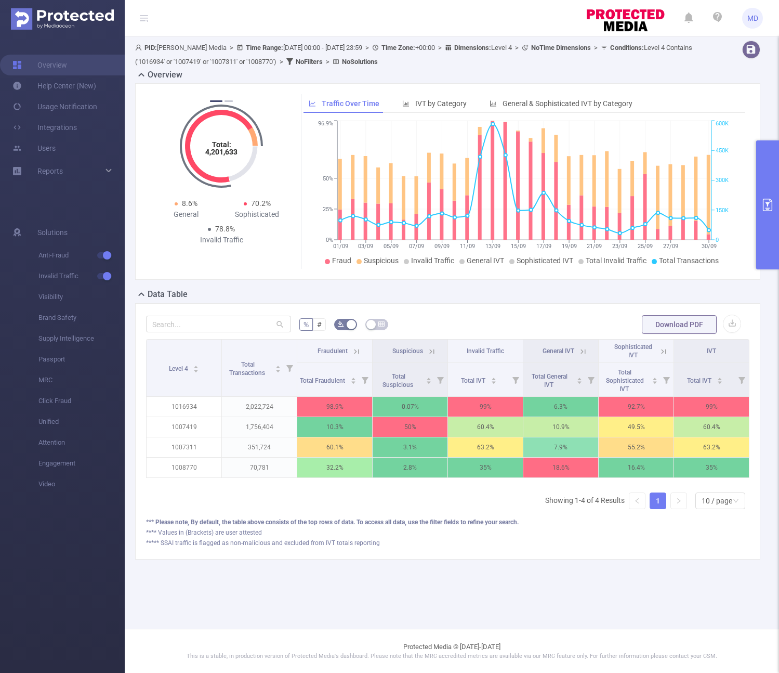
click at [762, 215] on button "primary" at bounding box center [768, 204] width 23 height 129
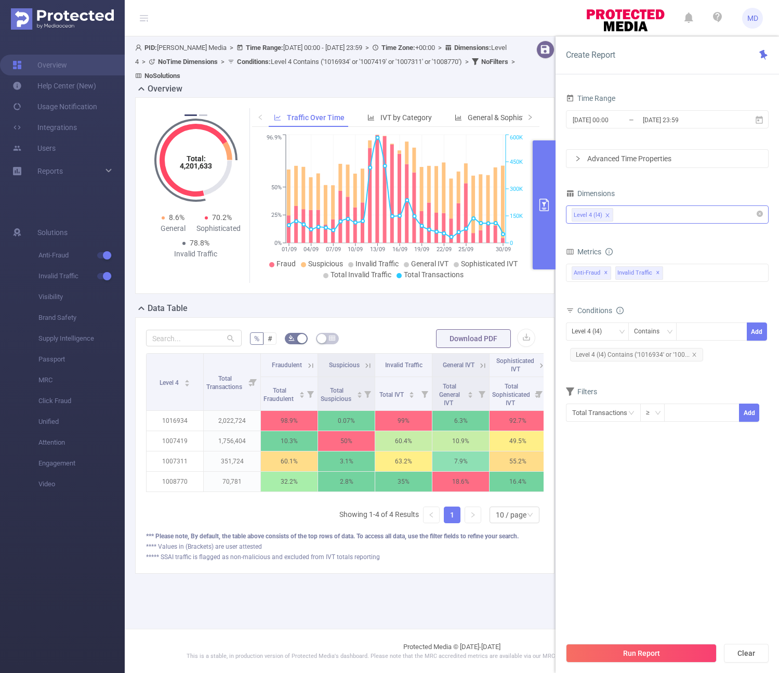
click at [668, 216] on div "Level 4 (l4)" at bounding box center [667, 214] width 191 height 17
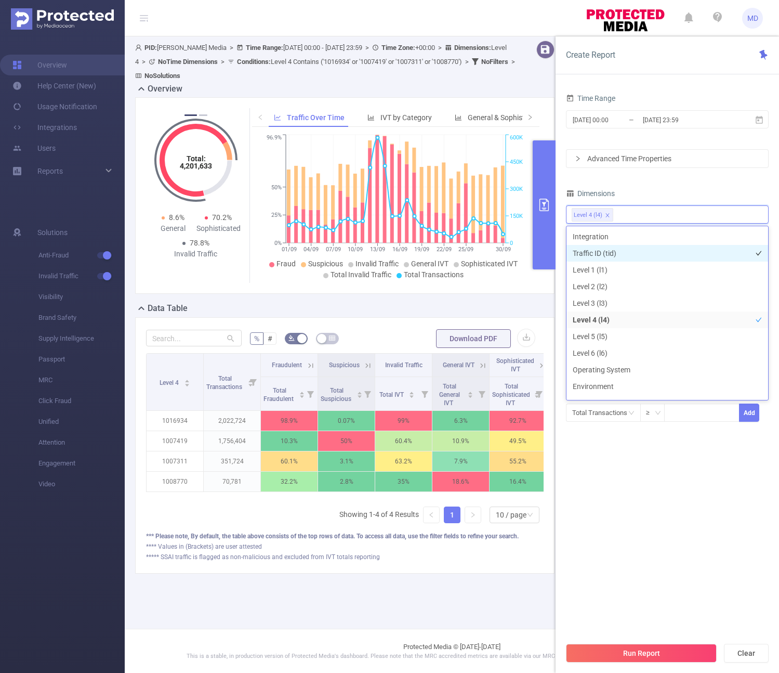
click at [656, 247] on li "Traffic ID (tid)" at bounding box center [668, 253] width 202 height 17
click at [692, 191] on div "Dimensions" at bounding box center [667, 194] width 203 height 17
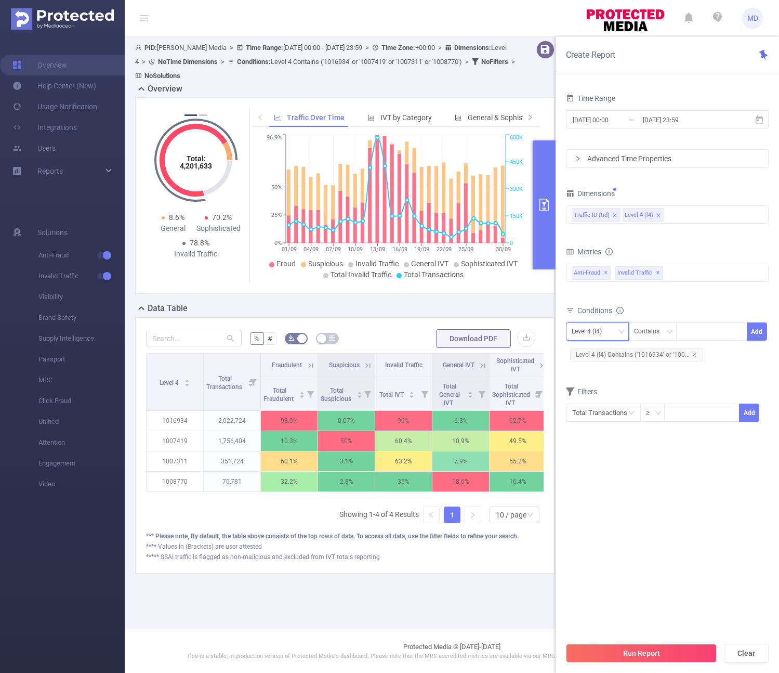
click at [589, 326] on div "Level 4 (l4)" at bounding box center [590, 331] width 37 height 17
click at [596, 350] on li "Traffic ID (tid)" at bounding box center [597, 353] width 63 height 17
click at [705, 334] on div at bounding box center [712, 331] width 60 height 17
type input "1"
type input "4"
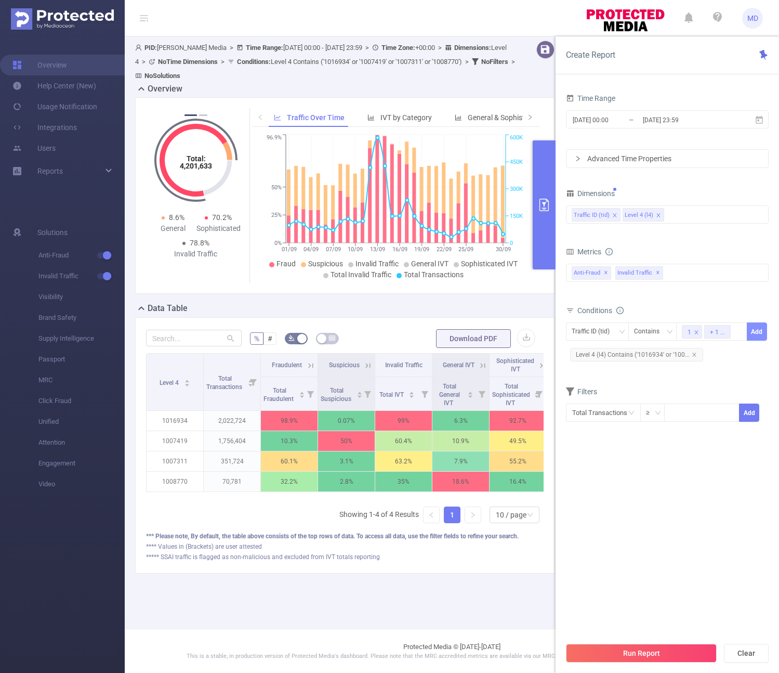
click at [760, 331] on button "Add" at bounding box center [757, 331] width 20 height 18
click at [671, 499] on section "Time Range [DATE] 00:00 _ [DATE] 23:59 Advanced Time Properties Dimensions Traf…" at bounding box center [667, 363] width 203 height 545
click at [632, 654] on button "Run Report" at bounding box center [641, 653] width 151 height 19
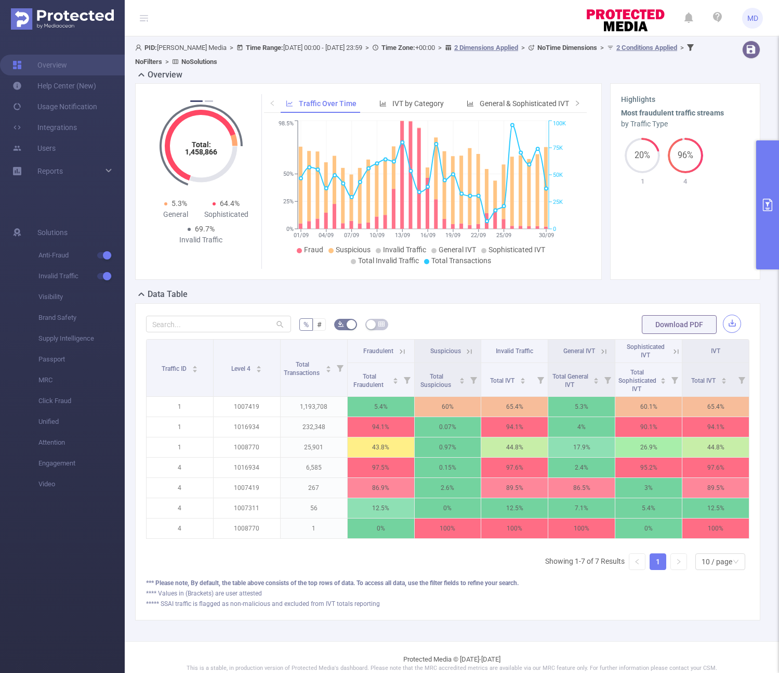
click at [724, 323] on button "button" at bounding box center [732, 324] width 18 height 18
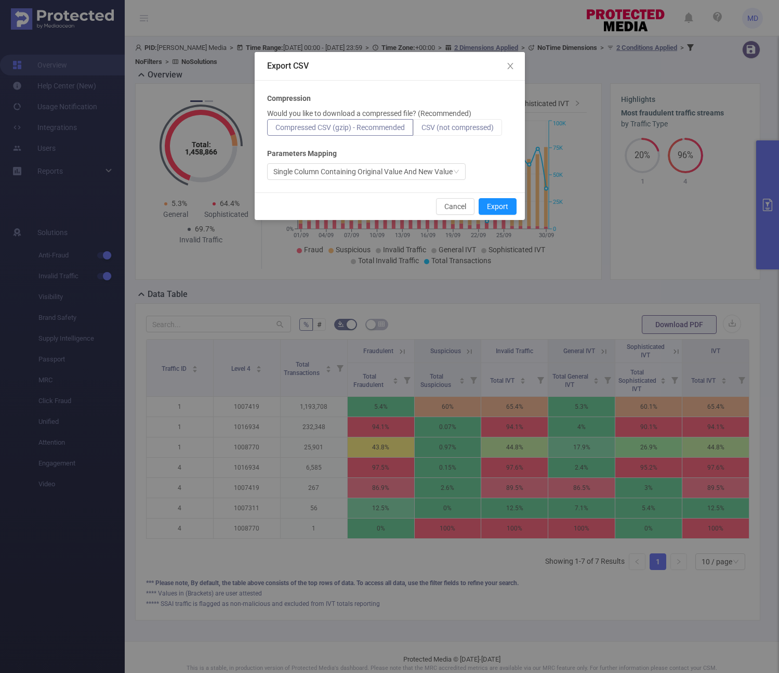
click at [477, 126] on span "CSV (not compressed)" at bounding box center [458, 127] width 72 height 8
click at [422, 130] on input "CSV (not compressed)" at bounding box center [422, 130] width 0 height 0
click at [502, 205] on button "Export" at bounding box center [498, 206] width 38 height 17
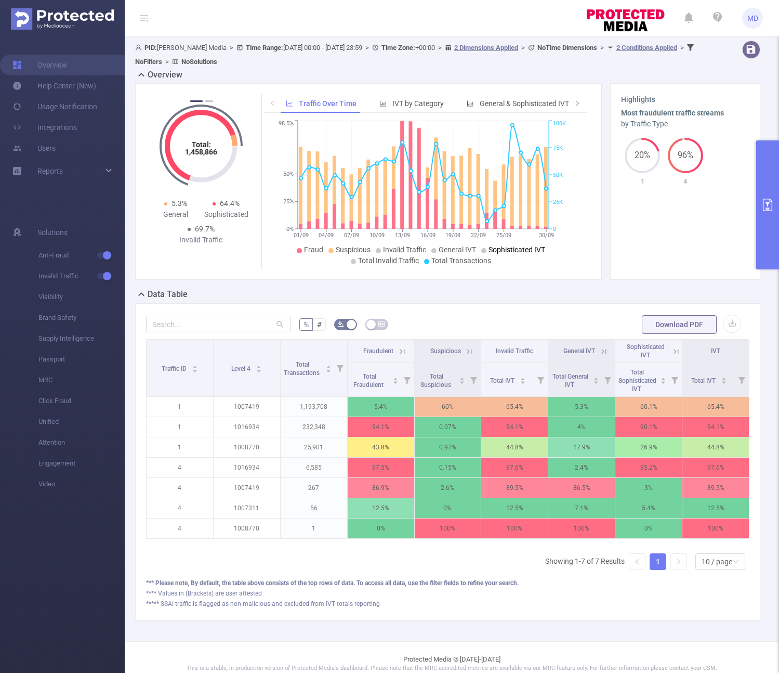
click at [766, 243] on button "primary" at bounding box center [768, 204] width 23 height 129
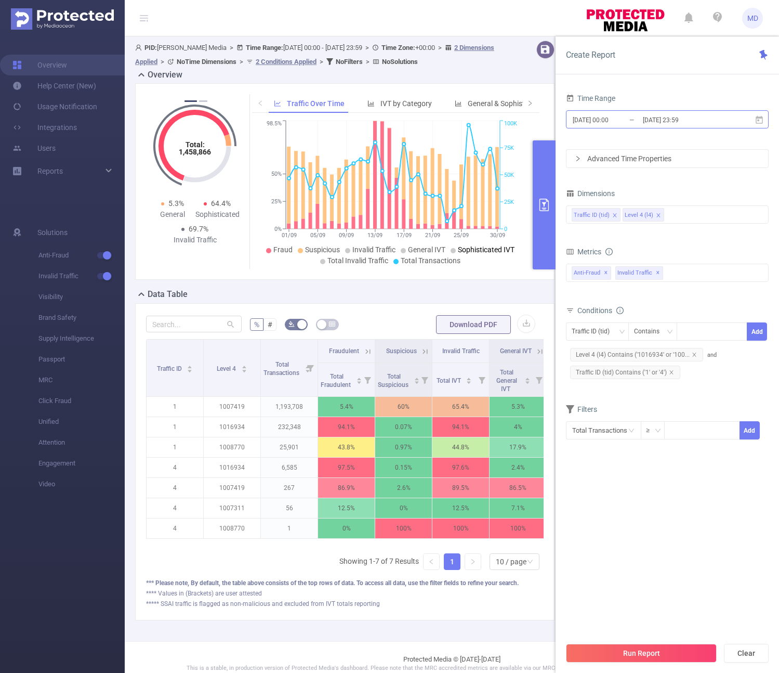
click at [623, 118] on input "[DATE] 00:00" at bounding box center [614, 120] width 84 height 14
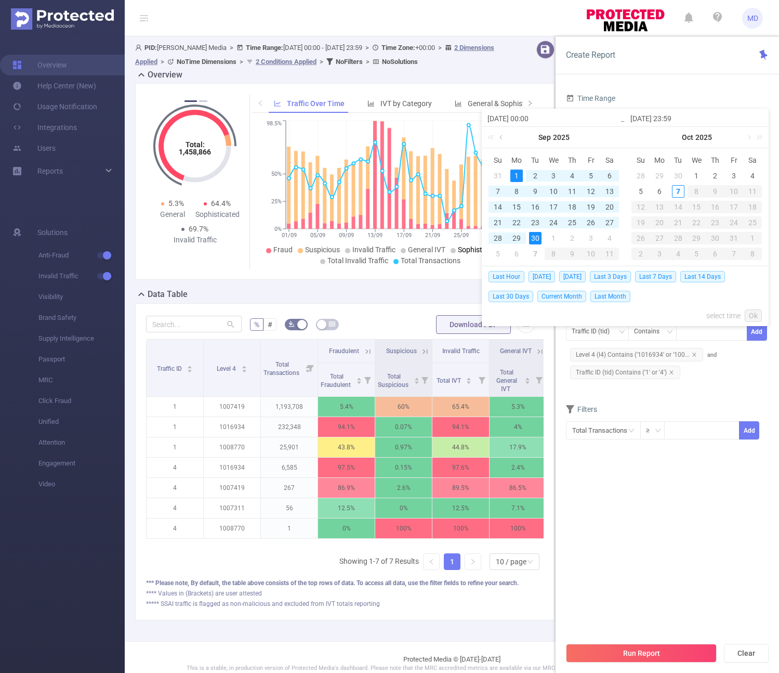
click at [499, 142] on link at bounding box center [502, 137] width 9 height 21
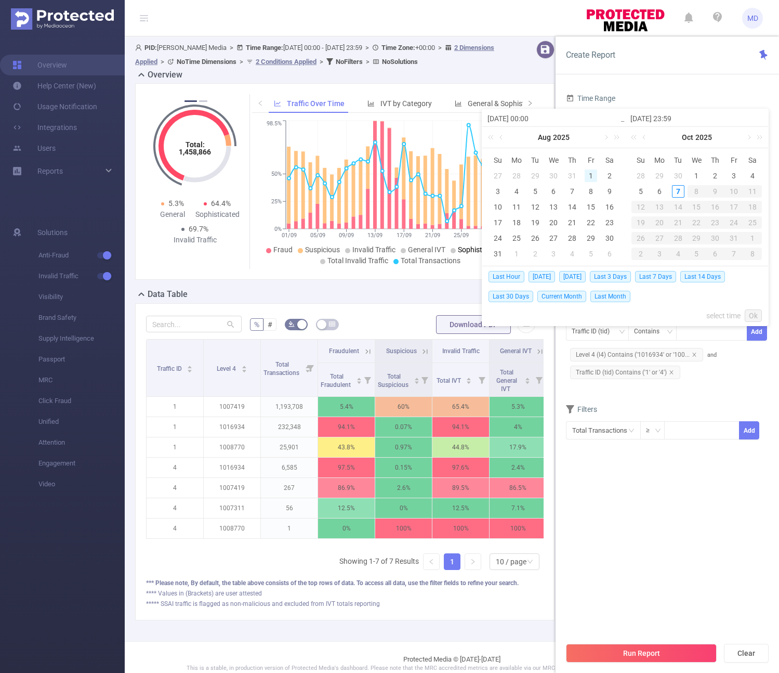
click at [589, 177] on div "1" at bounding box center [591, 176] width 12 height 12
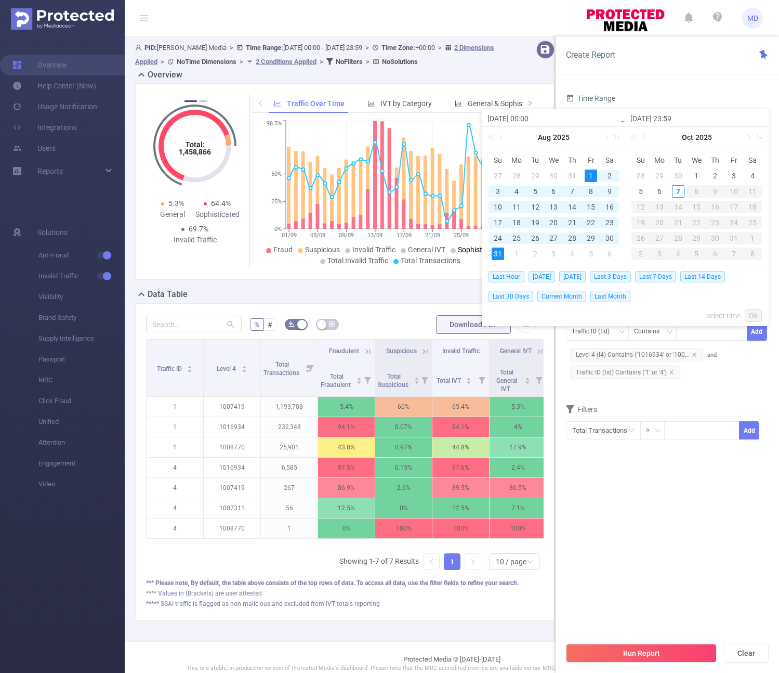
click at [501, 256] on div "31" at bounding box center [498, 254] width 12 height 12
type input "[DATE] 00:00"
type input "[DATE] 23:59"
type input "[DATE] 00:00"
type input "[DATE] 23:59"
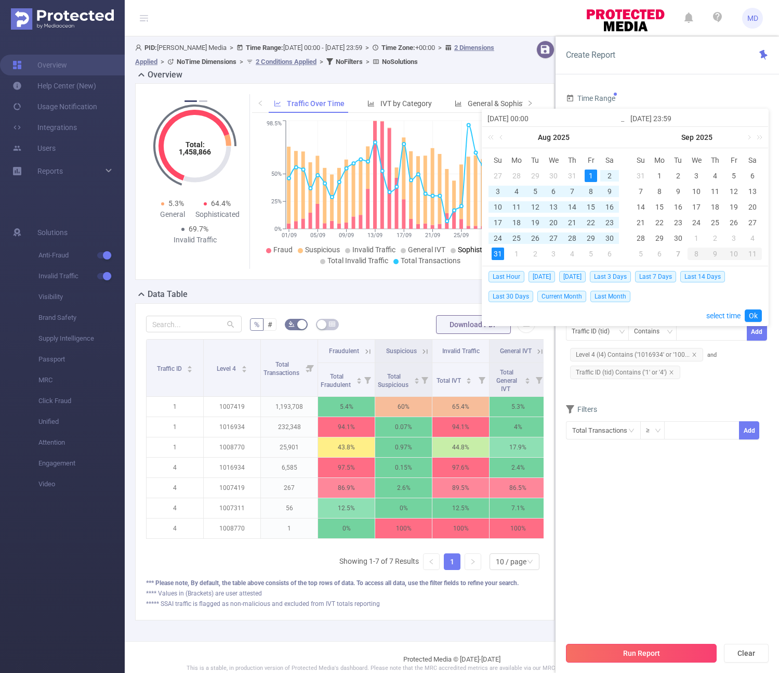
click at [643, 646] on button "Run Report" at bounding box center [641, 653] width 151 height 19
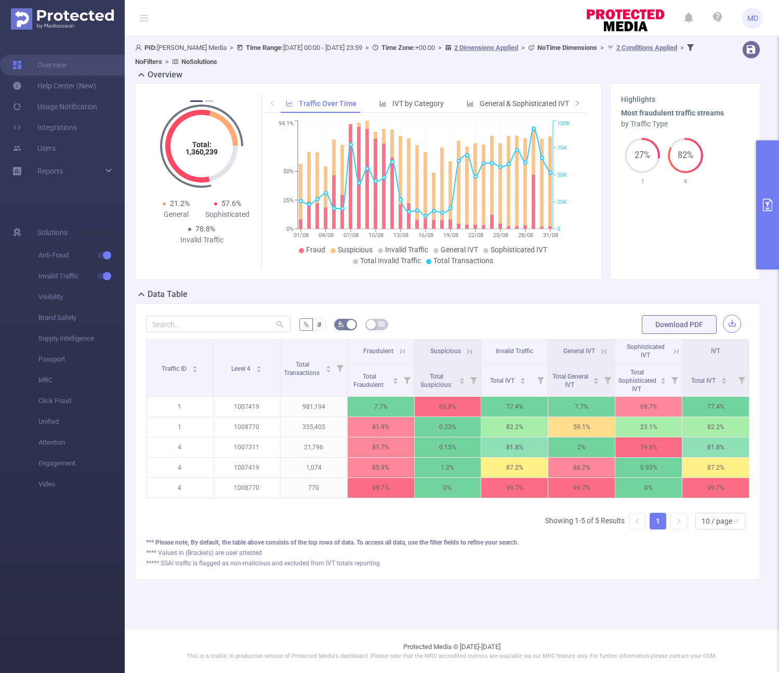
click at [733, 325] on button "button" at bounding box center [732, 324] width 18 height 18
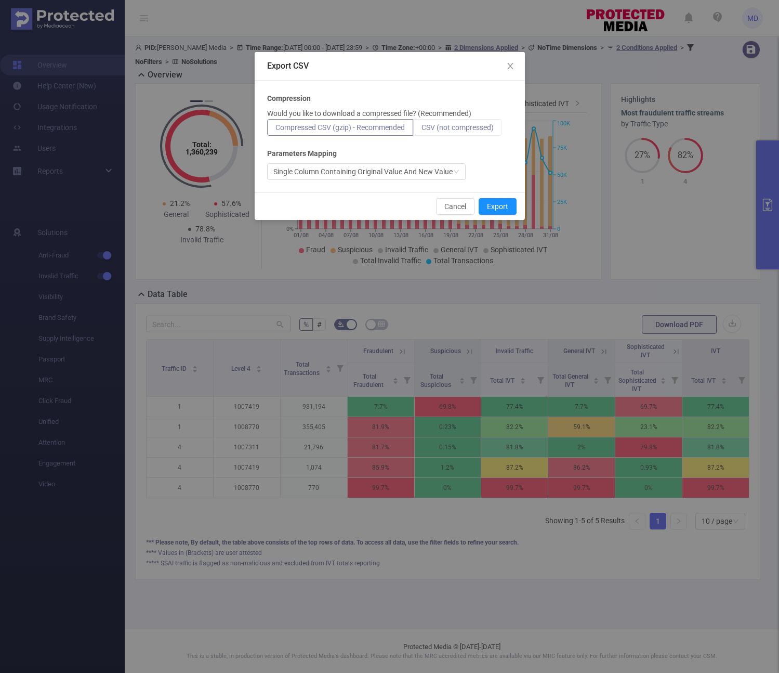
click at [494, 129] on span "CSV (not compressed)" at bounding box center [458, 127] width 72 height 8
click at [422, 130] on input "CSV (not compressed)" at bounding box center [422, 130] width 0 height 0
click at [504, 206] on button "Export" at bounding box center [498, 206] width 38 height 17
